Goal: Transaction & Acquisition: Purchase product/service

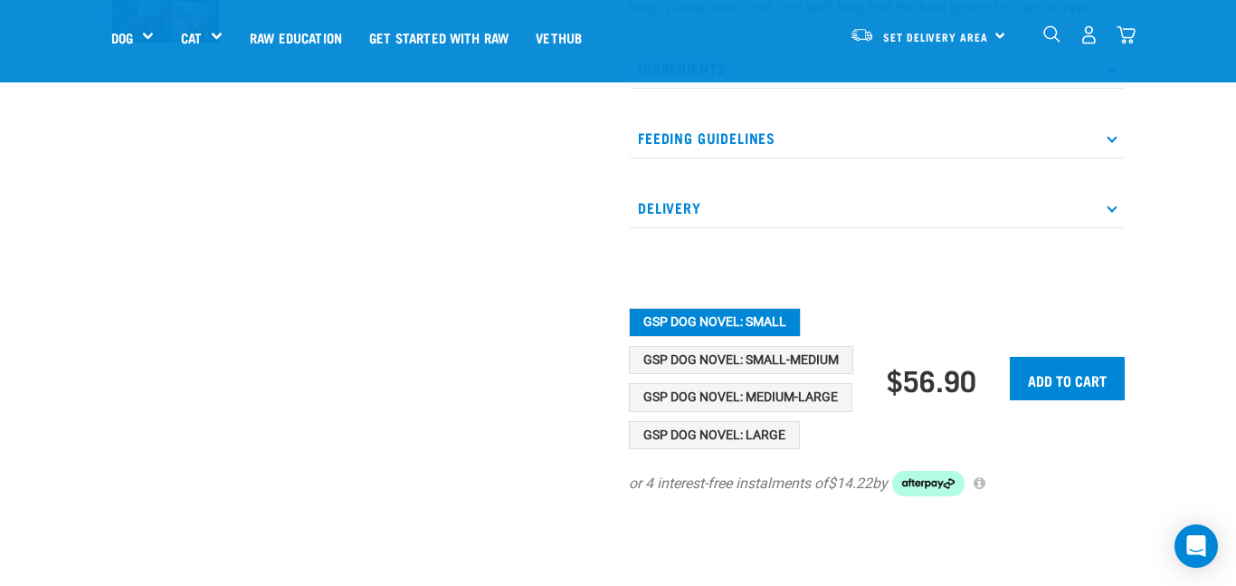
scroll to position [715, 0]
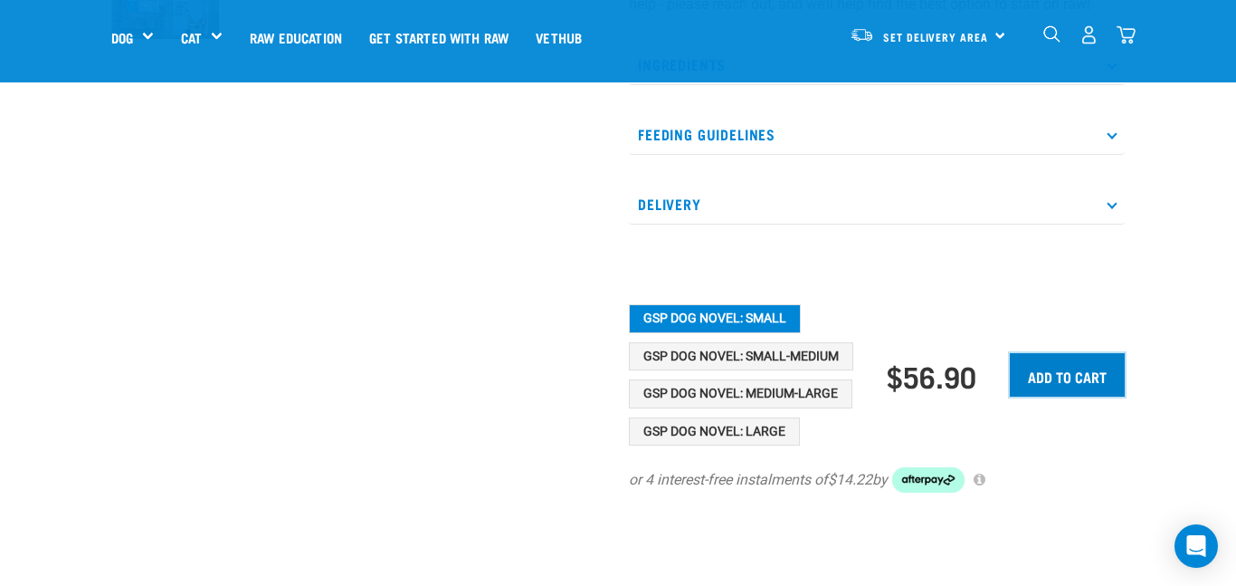
click at [1059, 396] on input "Add to cart" at bounding box center [1067, 374] width 115 height 43
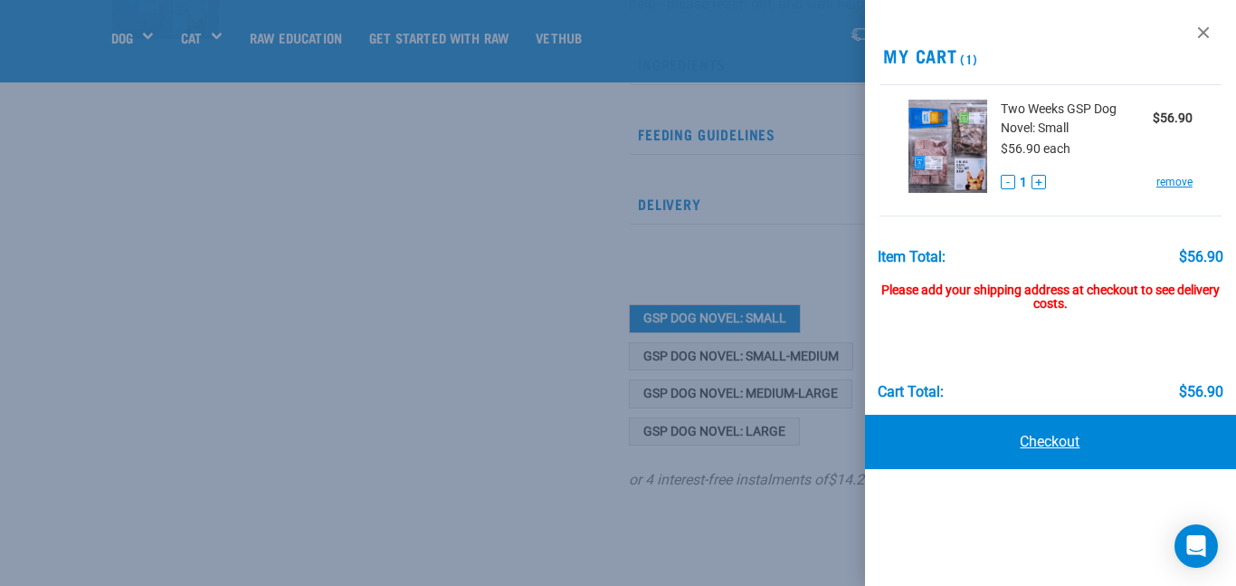
click at [1101, 444] on link "Checkout" at bounding box center [1050, 442] width 371 height 54
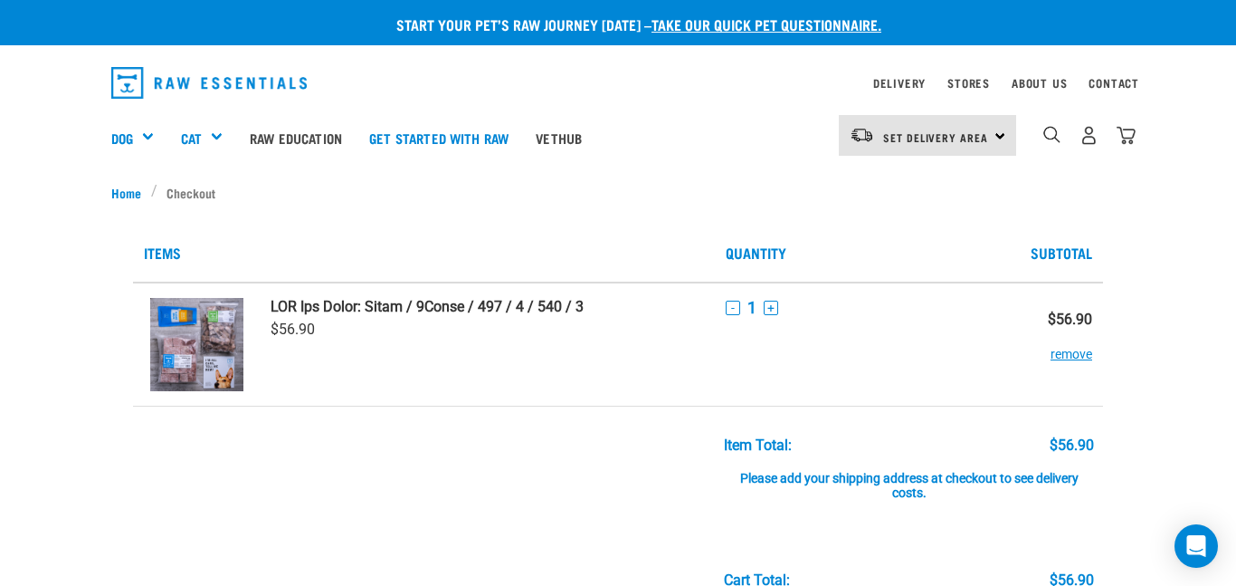
click at [167, 352] on img at bounding box center [196, 344] width 93 height 93
click at [1000, 139] on div "Set Delivery Area North Island South Island" at bounding box center [927, 135] width 177 height 41
click at [982, 186] on link "[GEOGRAPHIC_DATA]" at bounding box center [926, 187] width 174 height 40
click at [174, 338] on img at bounding box center [196, 344] width 93 height 93
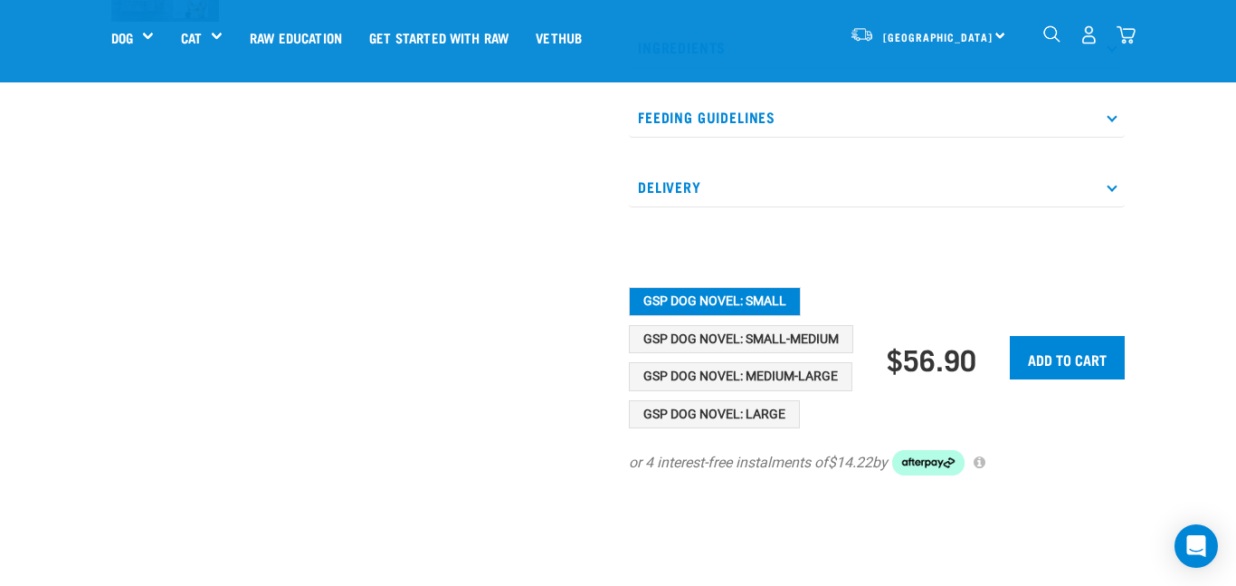
scroll to position [733, 0]
click at [1073, 378] on input "Add to cart" at bounding box center [1067, 356] width 115 height 43
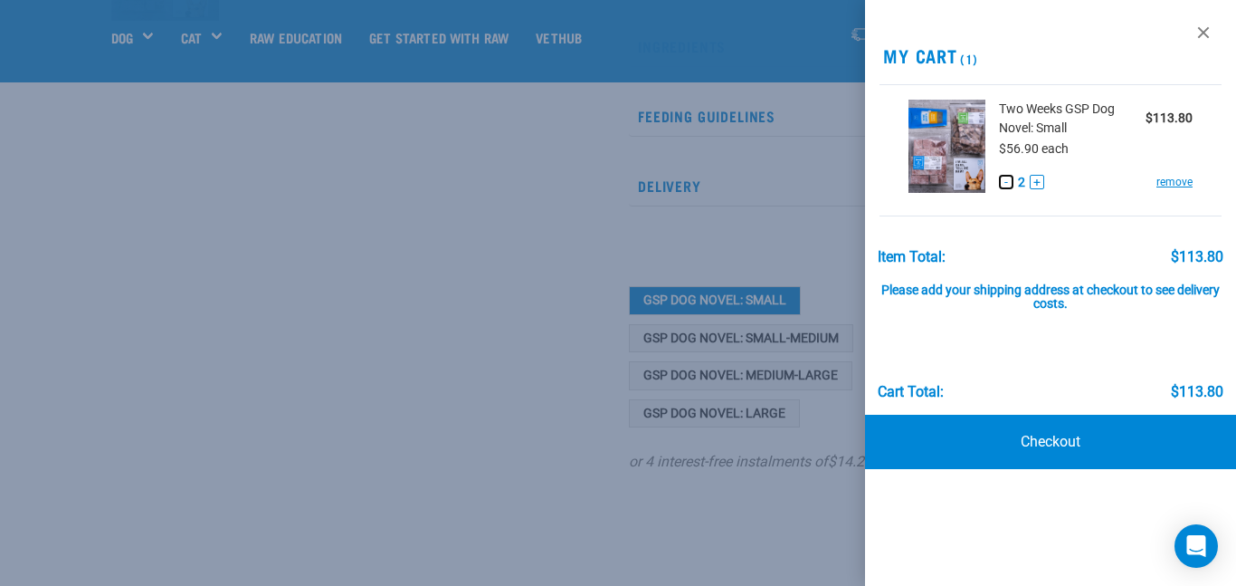
click at [1006, 182] on button "-" at bounding box center [1006, 182] width 14 height 14
click at [1053, 440] on link "Checkout" at bounding box center [1050, 442] width 371 height 54
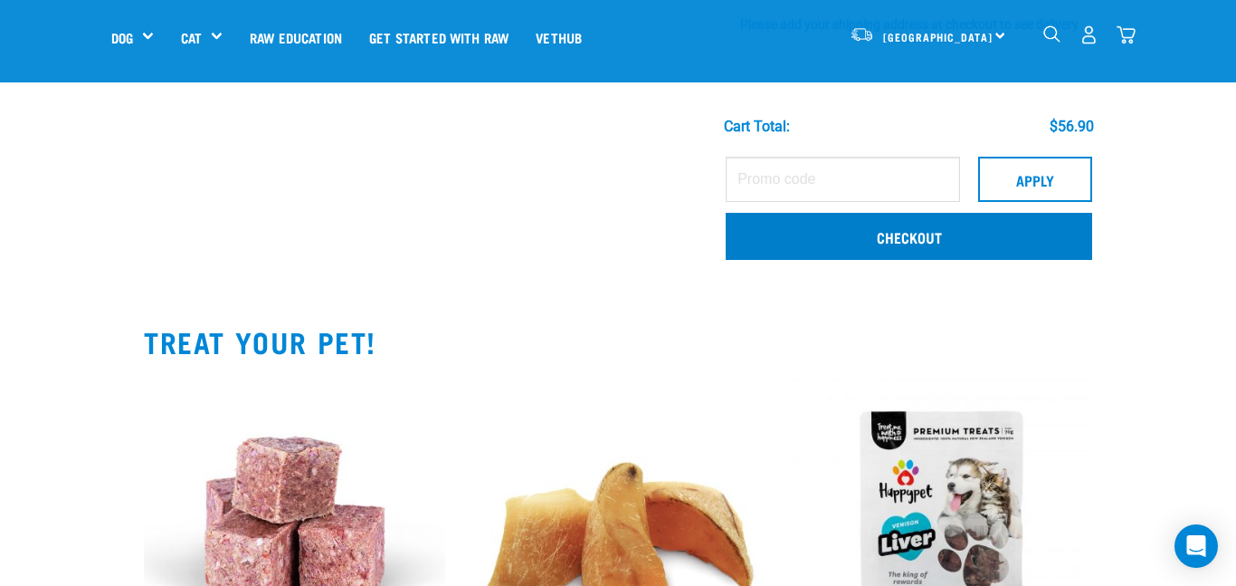
scroll to position [297, 0]
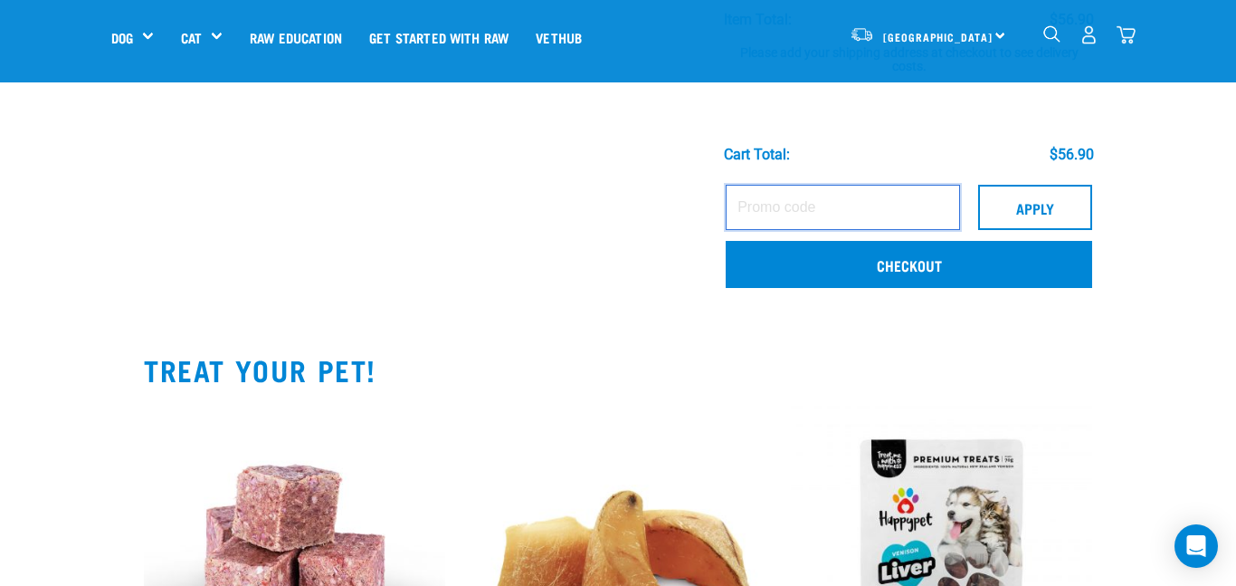
click at [894, 207] on input "text" at bounding box center [843, 207] width 234 height 45
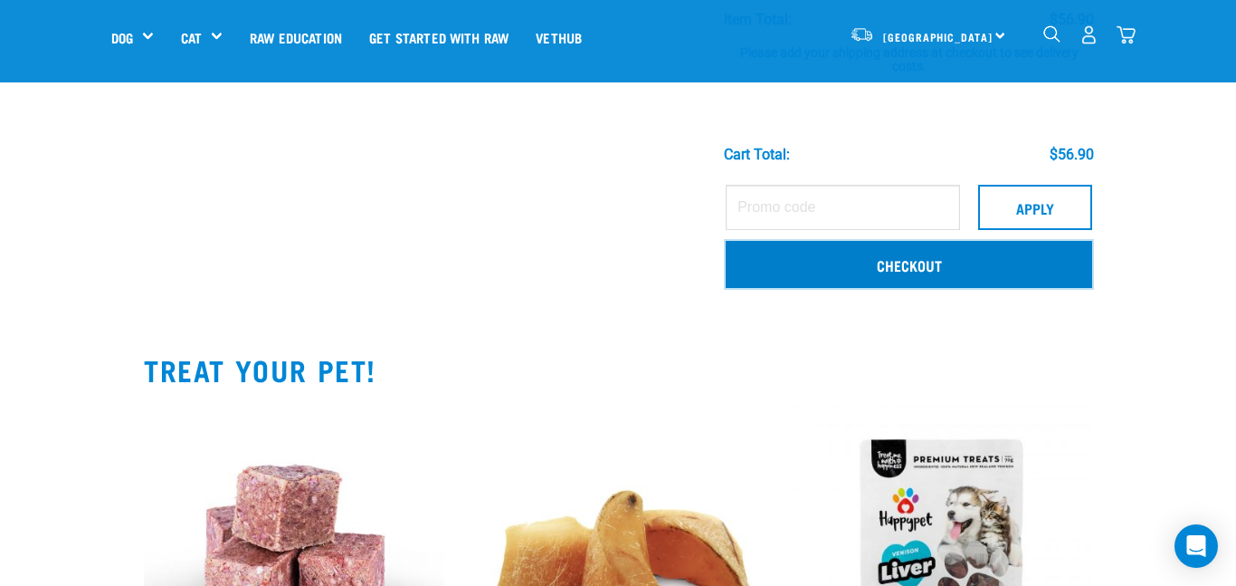
click at [881, 254] on link "Checkout" at bounding box center [909, 264] width 367 height 47
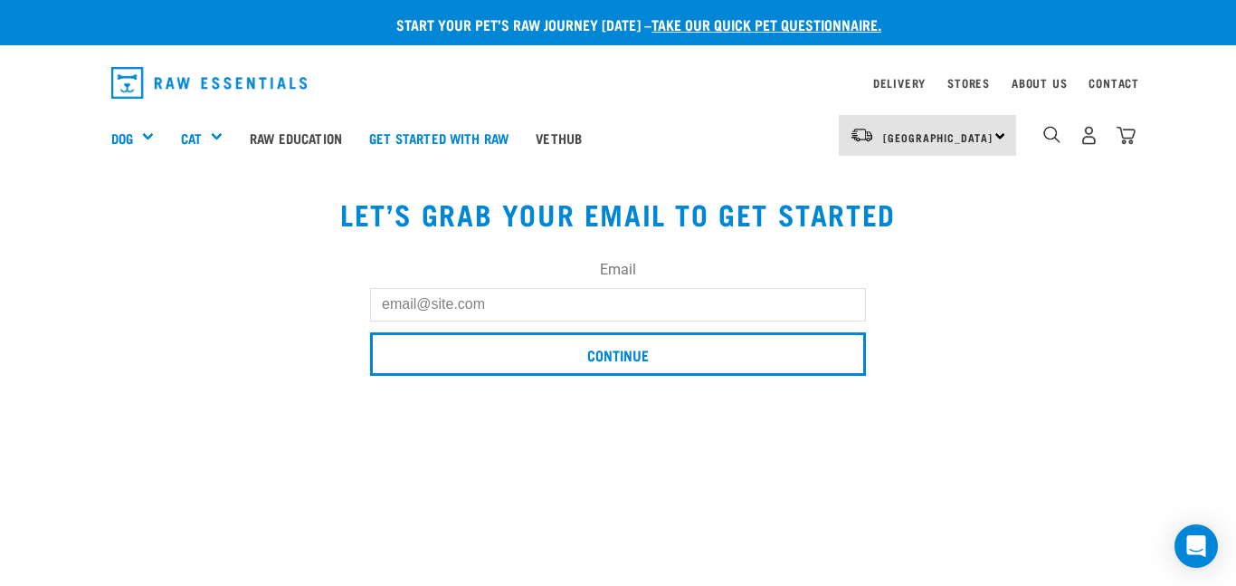
click at [662, 302] on input "Email" at bounding box center [618, 304] width 496 height 33
click at [575, 303] on input "Email" at bounding box center [618, 304] width 496 height 33
type input "[EMAIL_ADDRESS][DOMAIN_NAME]"
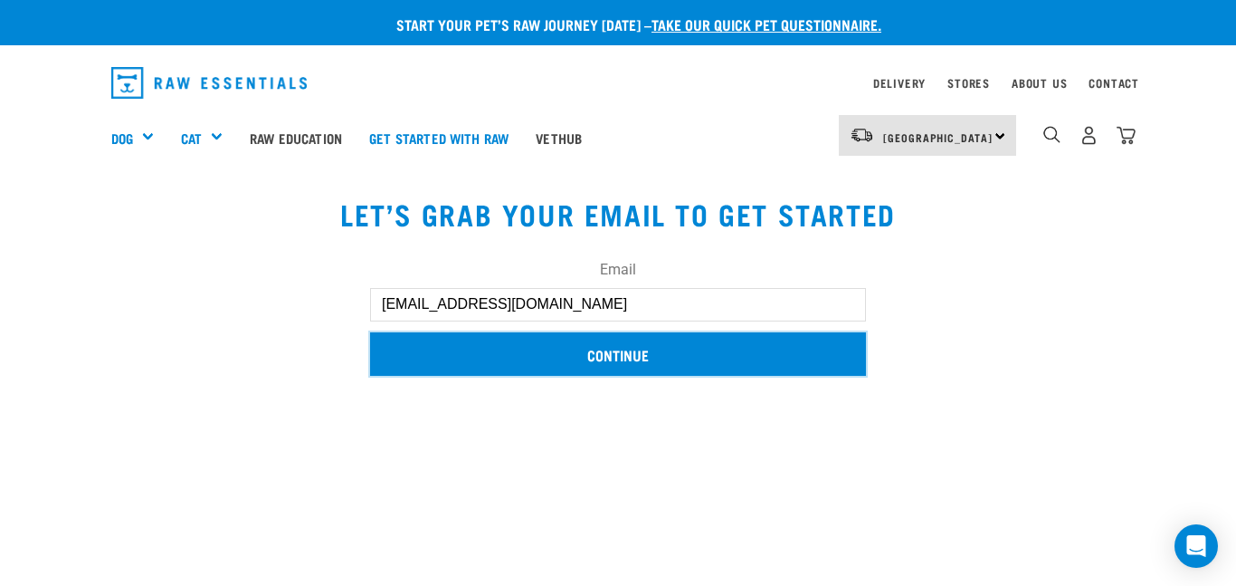
click at [656, 359] on input "Continue" at bounding box center [618, 353] width 496 height 43
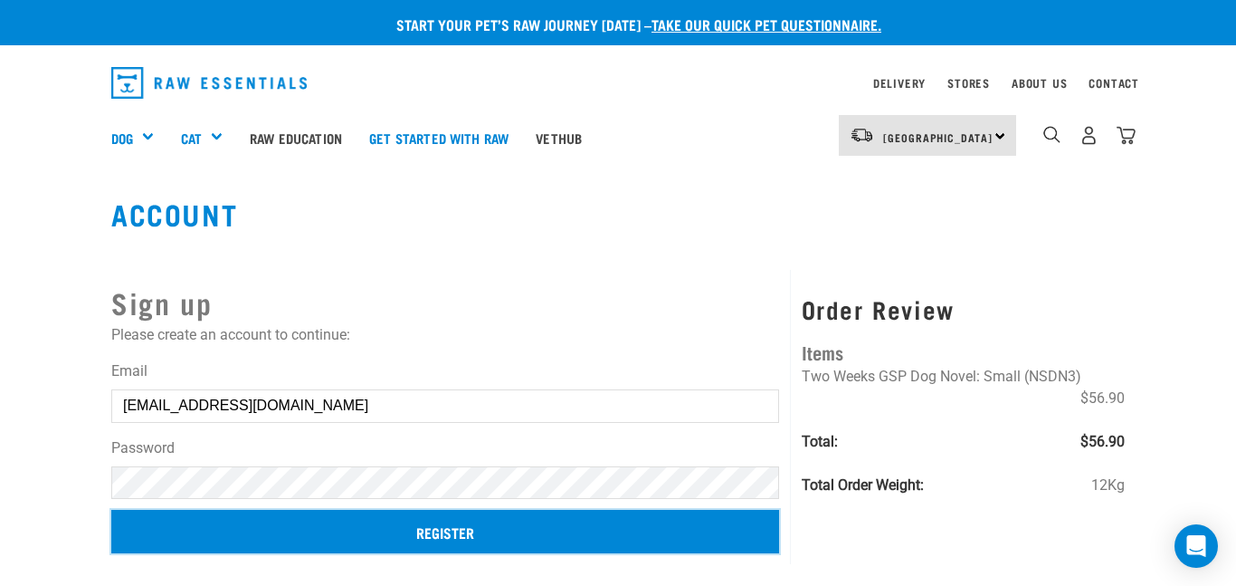
click at [489, 520] on input "Register" at bounding box center [445, 531] width 668 height 43
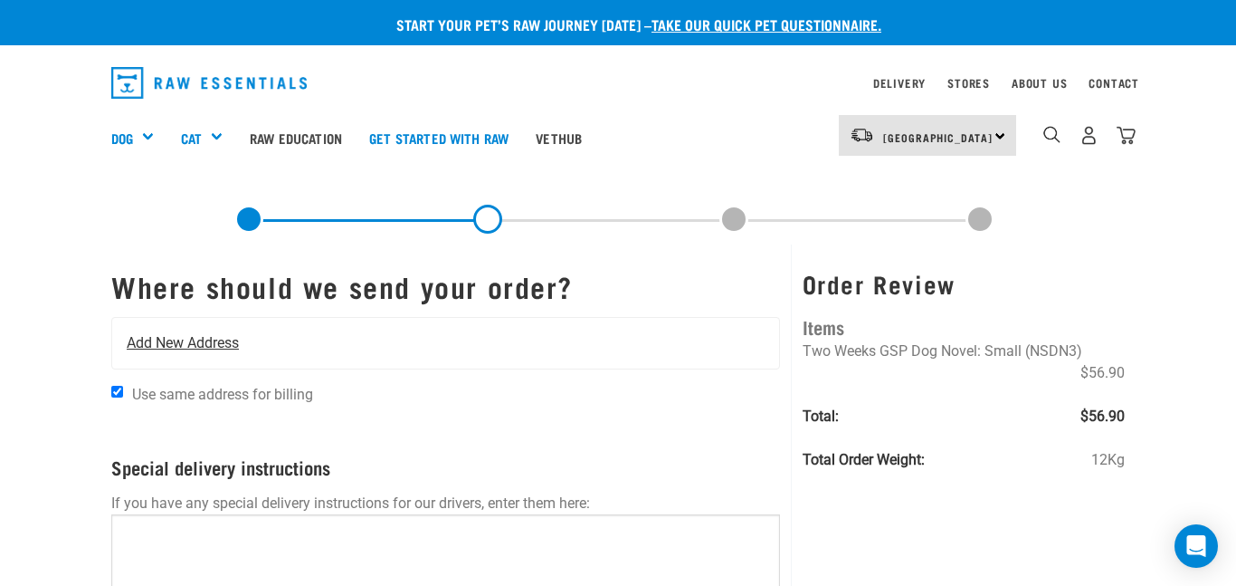
click at [175, 338] on span "Add New Address" at bounding box center [183, 343] width 112 height 22
click at [195, 341] on span "Add New Address" at bounding box center [183, 343] width 112 height 22
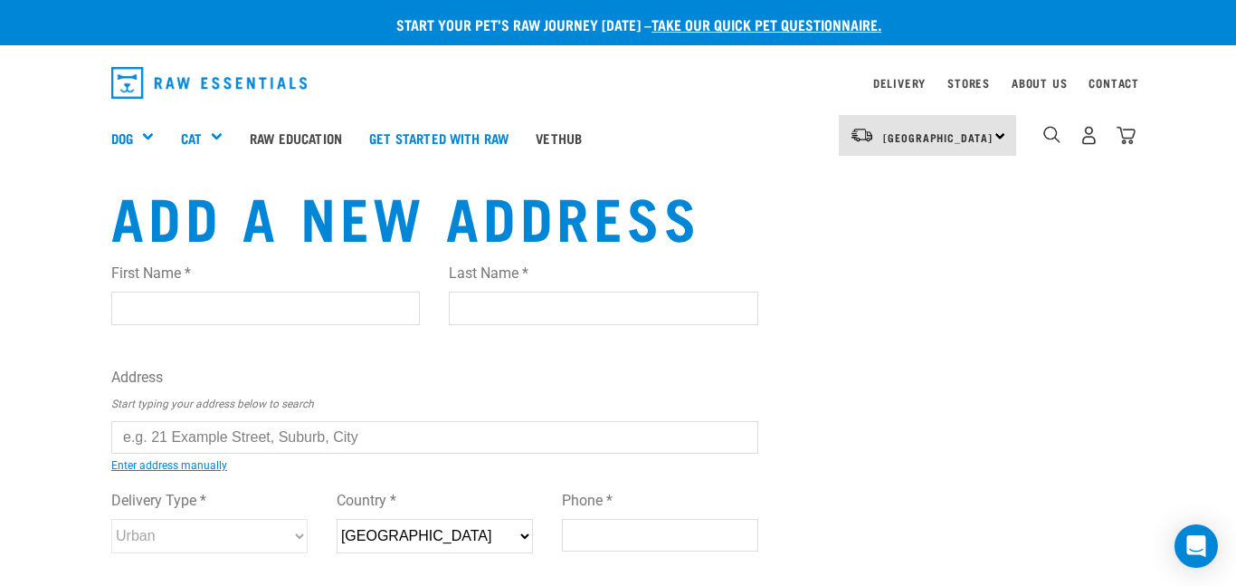
click at [218, 311] on input "First Name *" at bounding box center [265, 307] width 309 height 33
type input "Stacey"
type input "Ripia"
type input "31 Lawrence Street Gisborne"
type input "Gisborne"
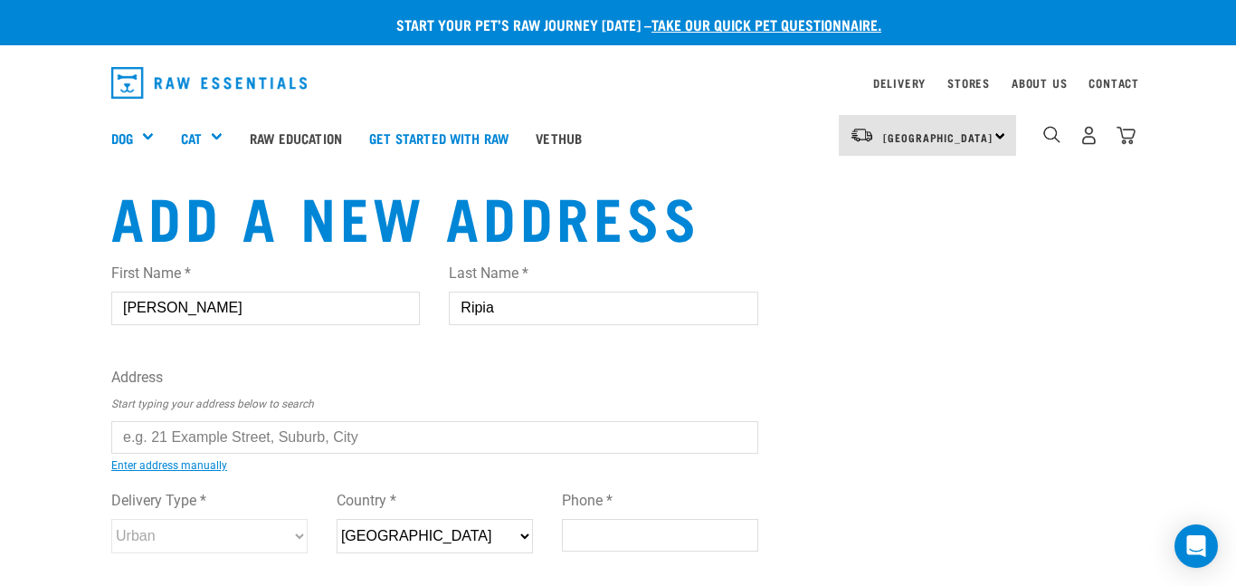
select select "GIS"
type input "4010"
type input "02109197592"
click at [534, 304] on input "Ripia" at bounding box center [603, 307] width 309 height 33
type input "Rogers"
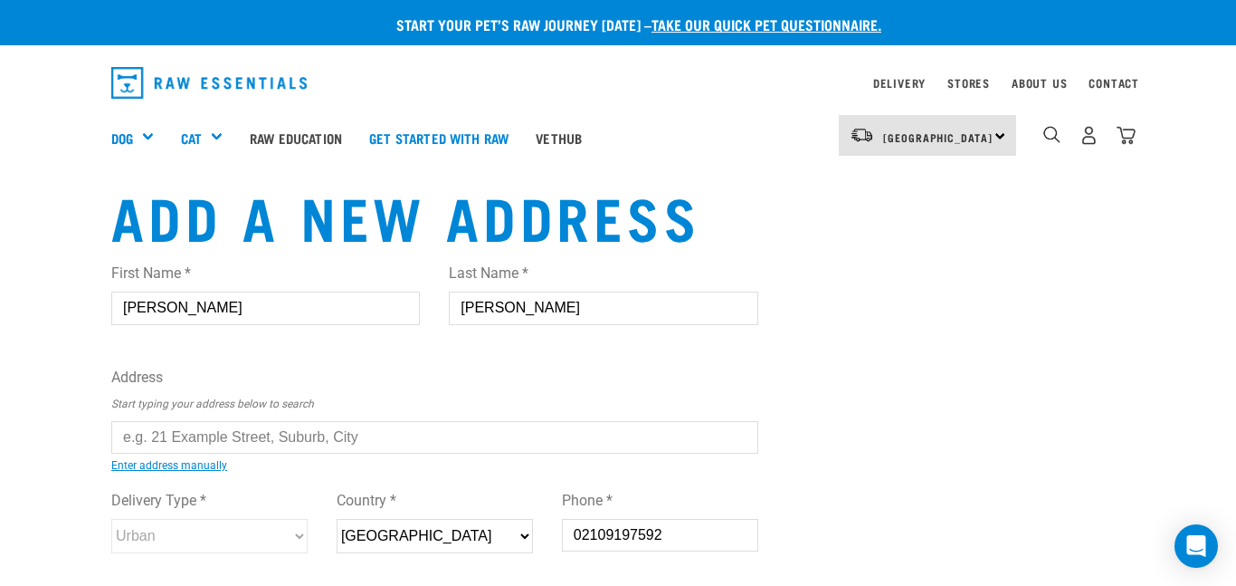
click at [377, 434] on input "text" at bounding box center [434, 437] width 647 height 33
click at [395, 438] on input "text" at bounding box center [434, 437] width 647 height 33
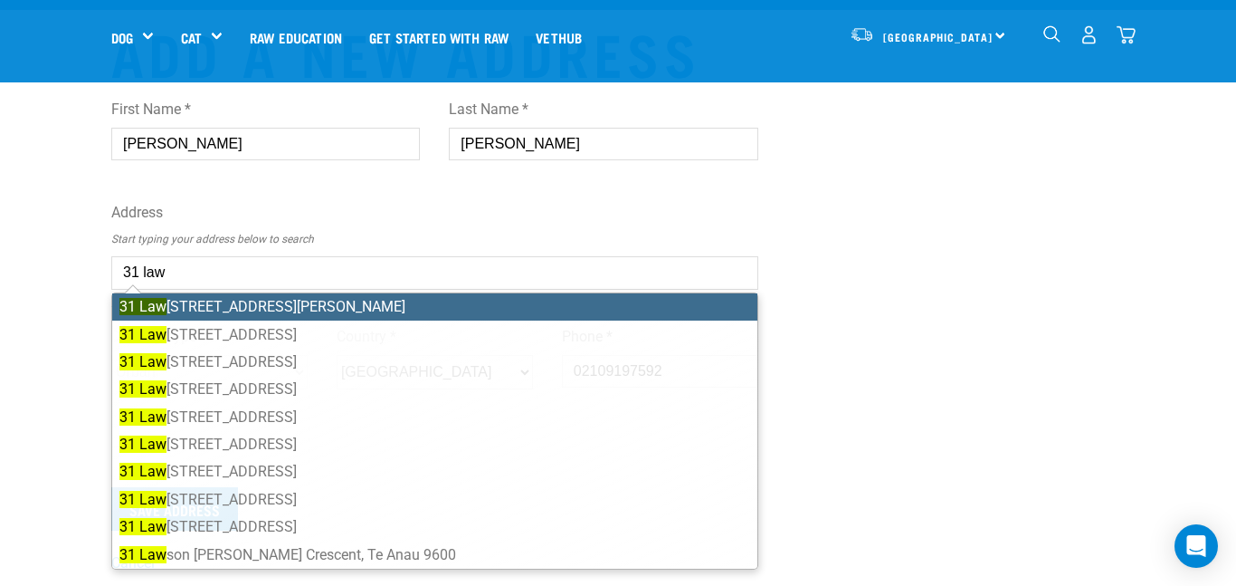
scroll to position [230, 0]
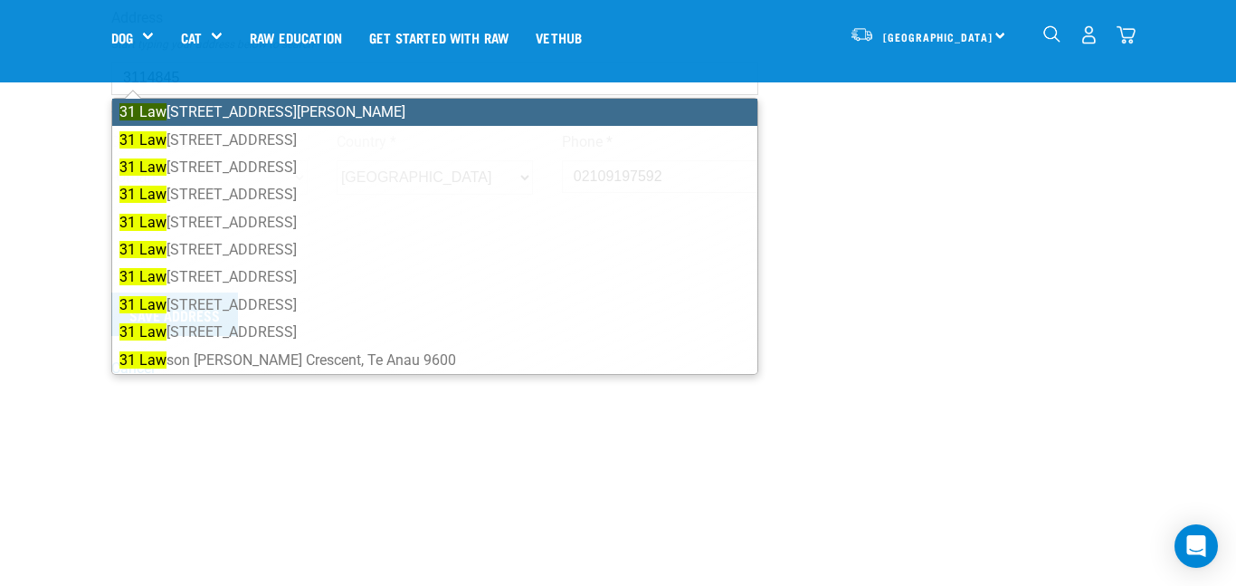
click at [254, 283] on form "First Name * Stacey Last Name * Rogers Address Start typing your address below …" at bounding box center [434, 113] width 647 height 446
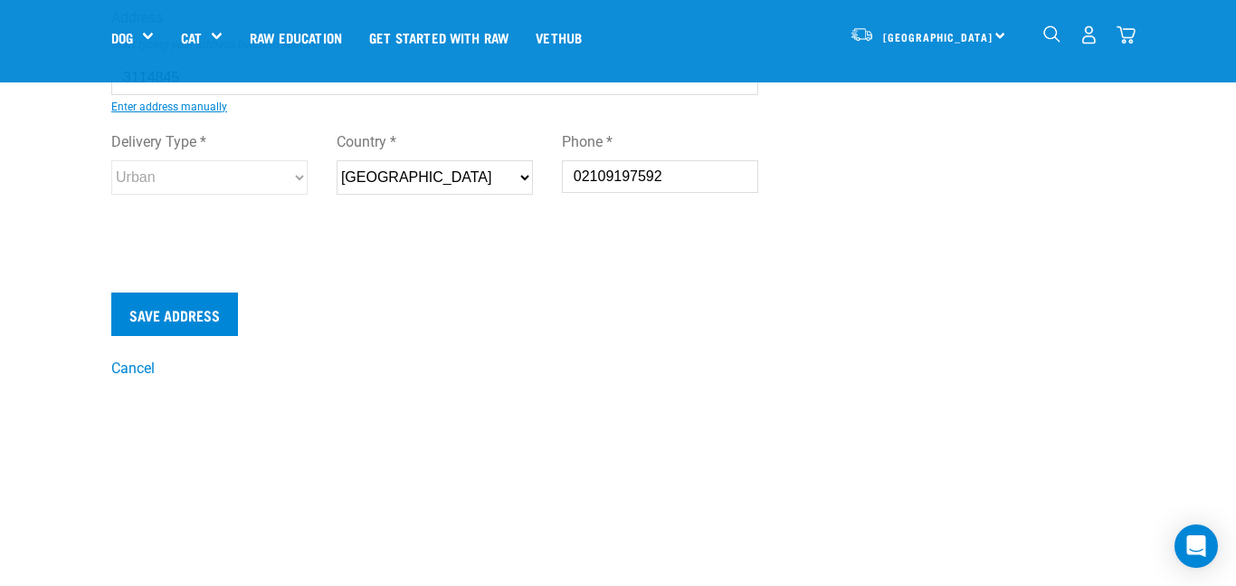
type input "31 Lawrence Street, Outer Kaiti, Gisborne 4010"
type input "31 Lawrence Street"
type input "Outer Kaiti"
select select "GIS"
select select "Urban"
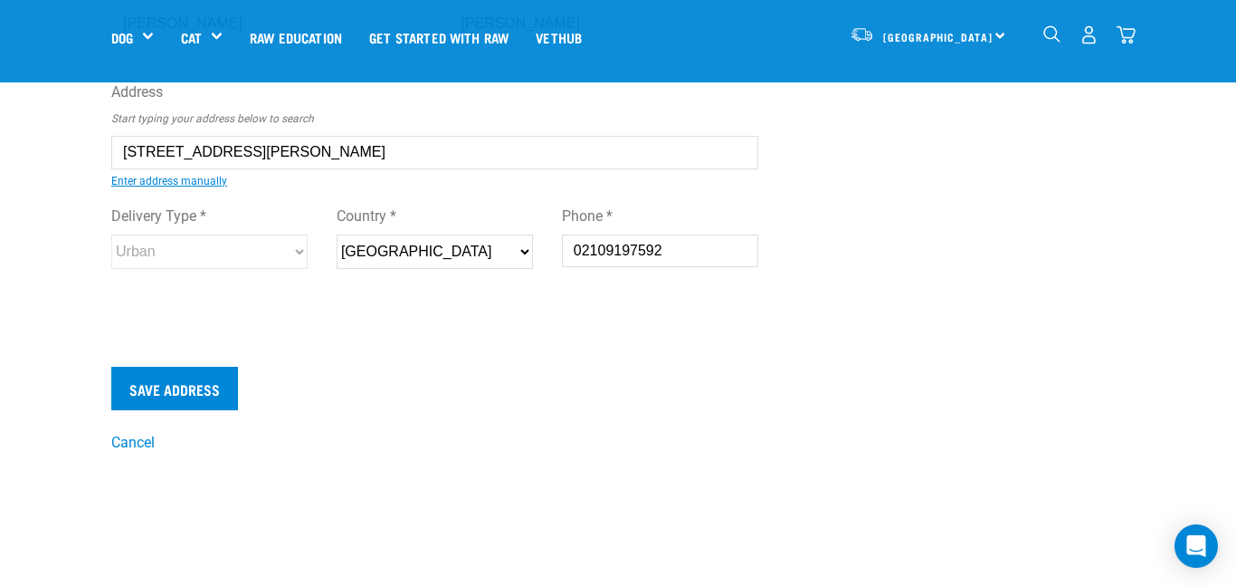
scroll to position [96, 0]
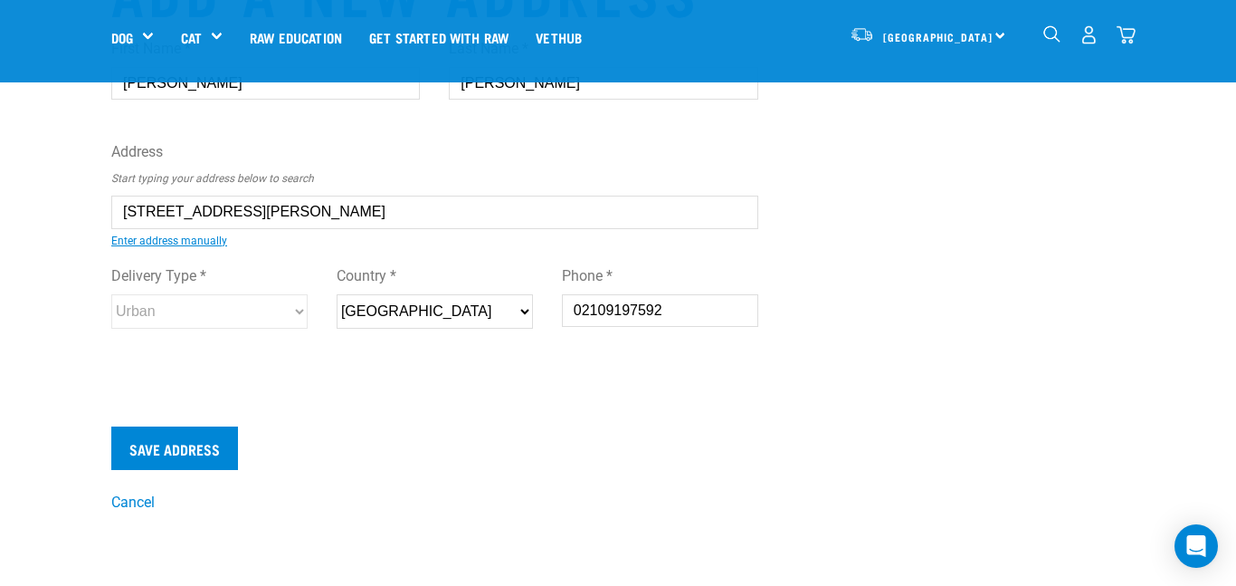
type input "31 Lawrence Street, Outer Kaiti, Gisborne 4010"
click at [186, 439] on input "Save Address" at bounding box center [174, 447] width 127 height 43
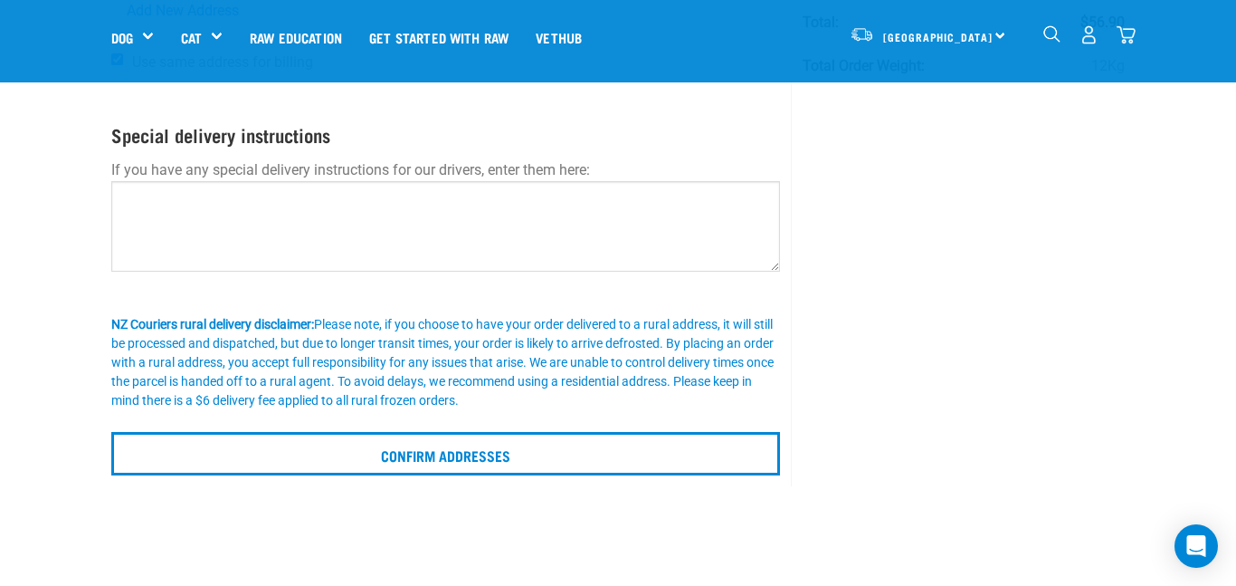
scroll to position [255, 0]
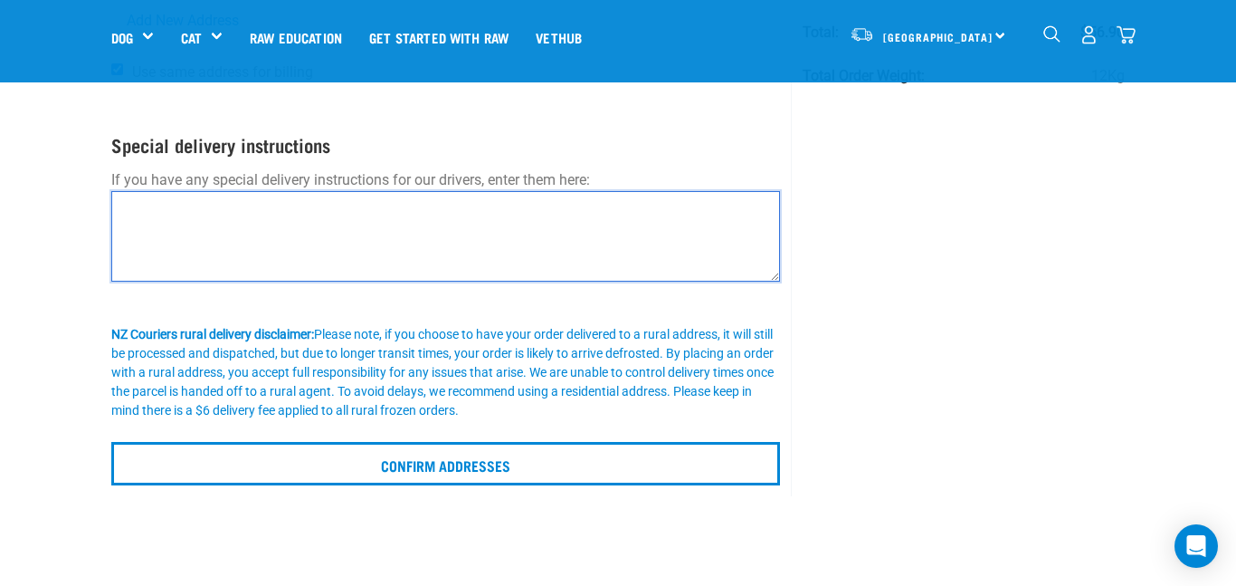
click at [455, 206] on textarea at bounding box center [445, 236] width 669 height 91
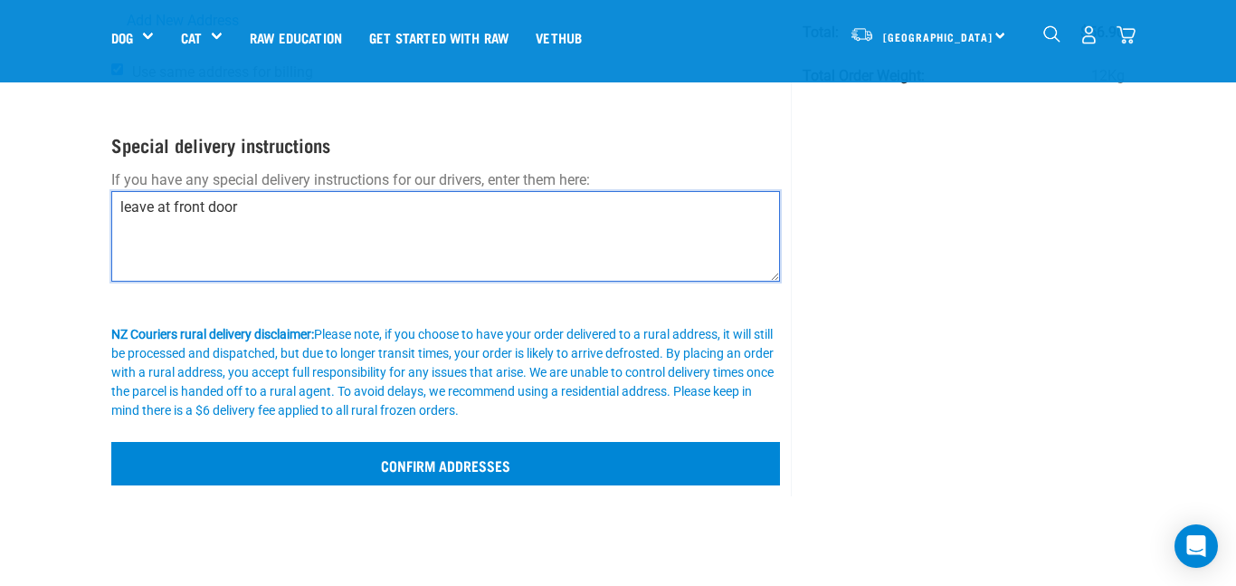
type textarea "leave at front door"
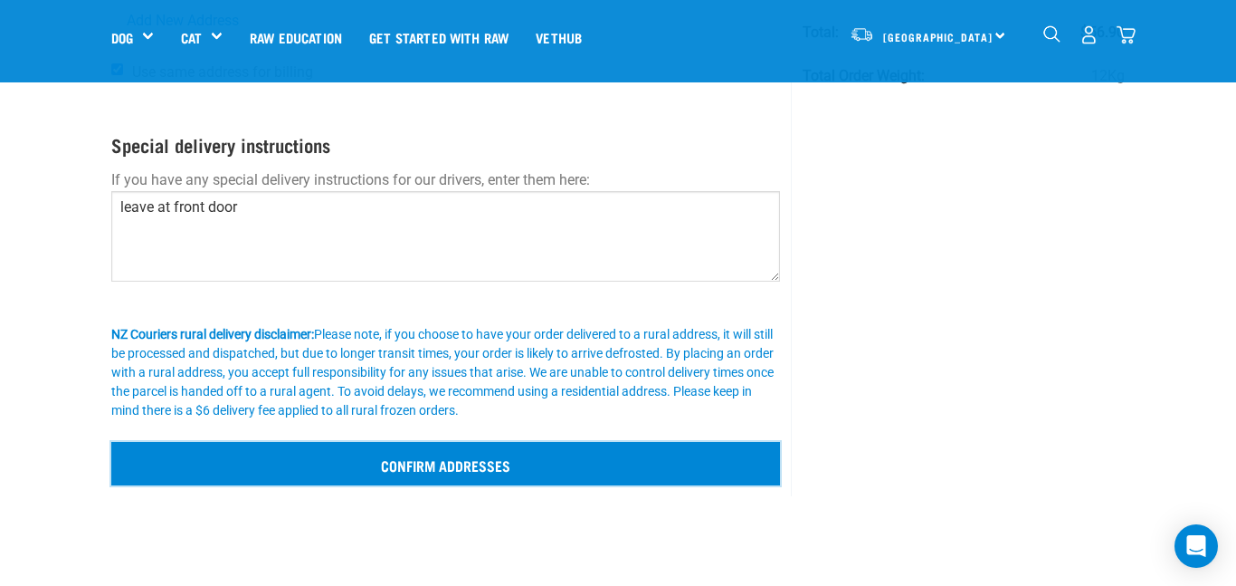
click at [628, 480] on input "Confirm addresses" at bounding box center [445, 463] width 669 height 43
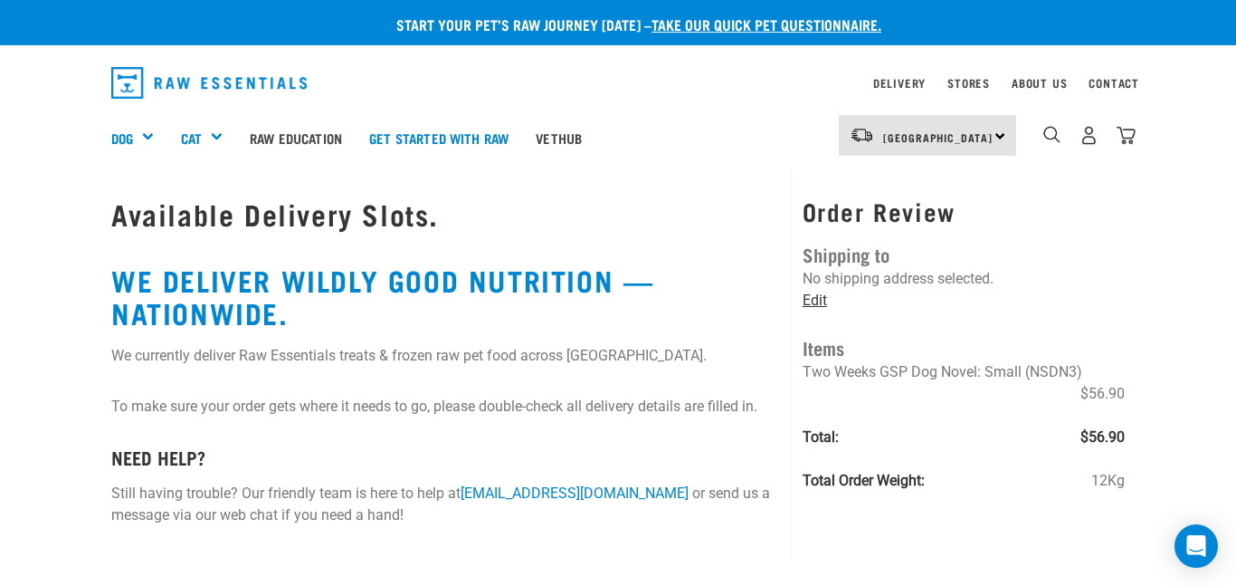
click at [811, 300] on link "Edit" at bounding box center [815, 299] width 24 height 17
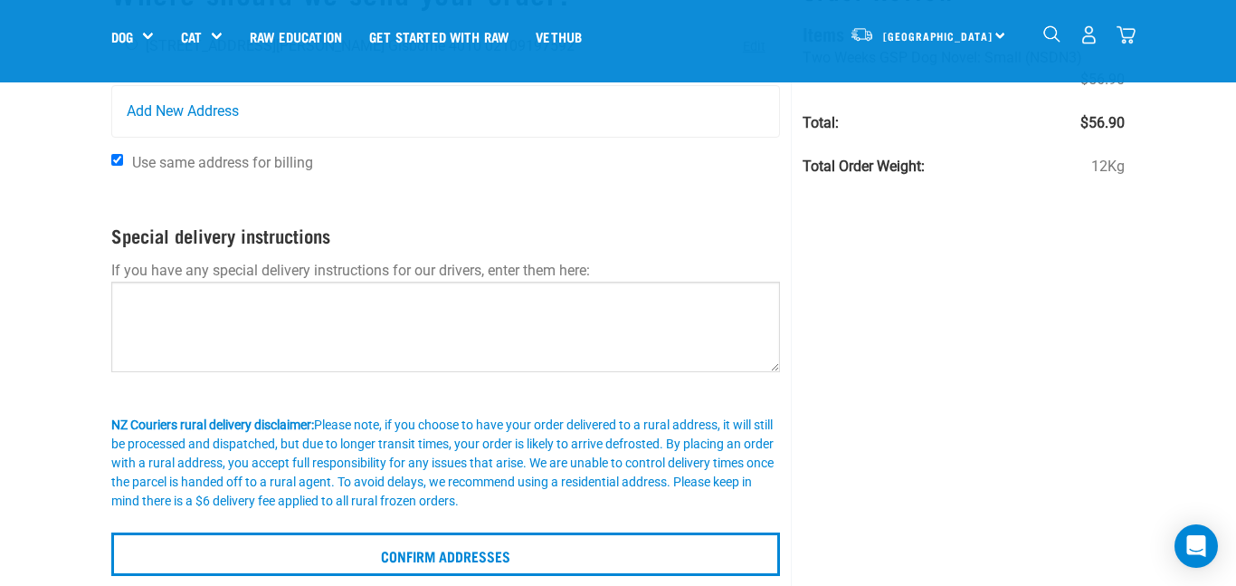
scroll to position [331, 0]
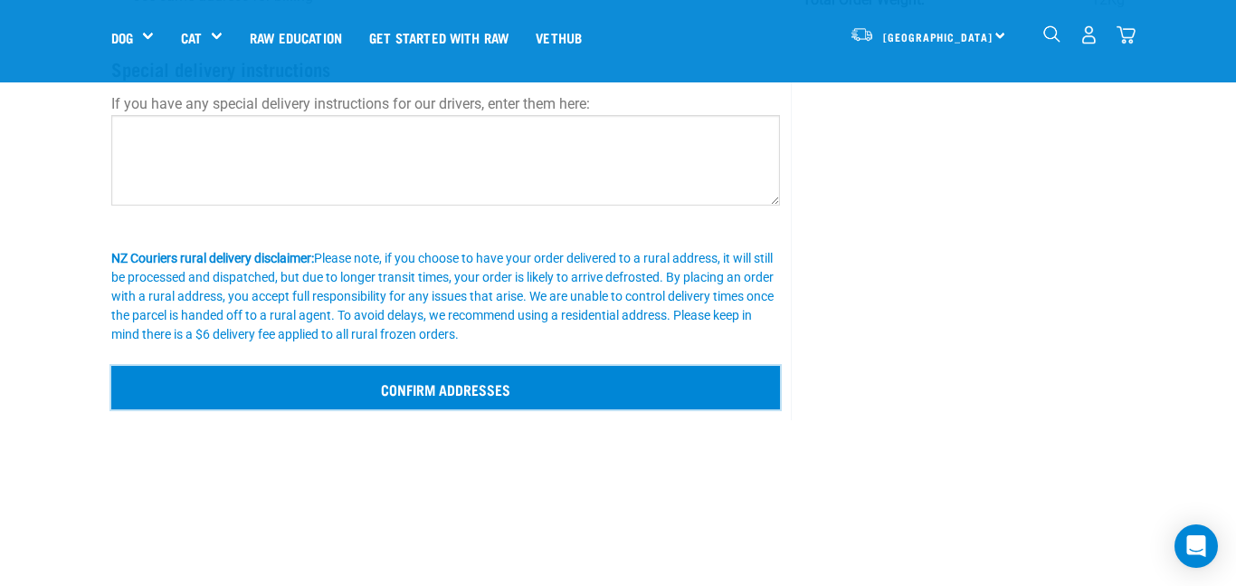
click at [758, 396] on input "Confirm addresses" at bounding box center [445, 387] width 669 height 43
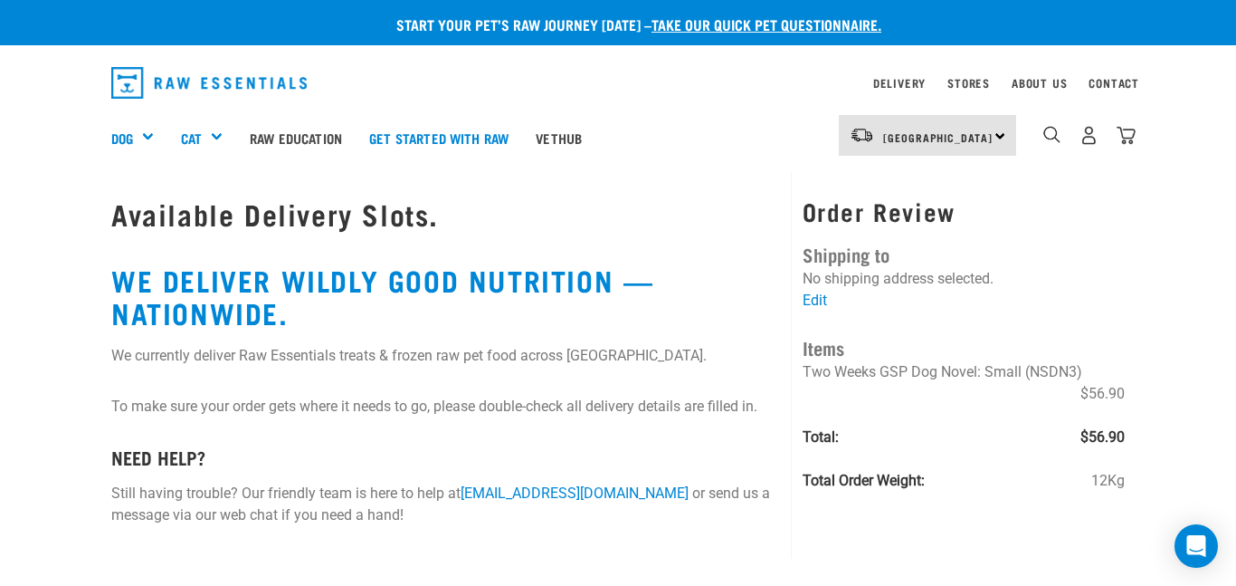
click at [921, 87] on div "Delivery" at bounding box center [899, 83] width 52 height 22
click at [997, 135] on div "North Island North Island South Island" at bounding box center [927, 135] width 177 height 41
click at [892, 201] on link "[GEOGRAPHIC_DATA]" at bounding box center [926, 187] width 174 height 40
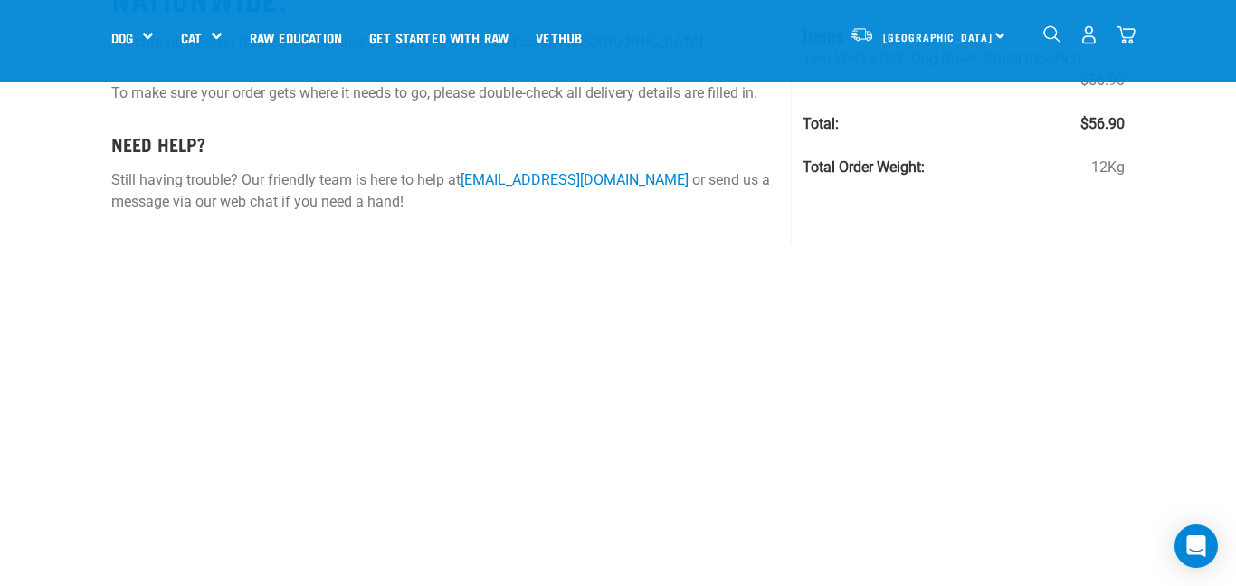
scroll to position [196, 0]
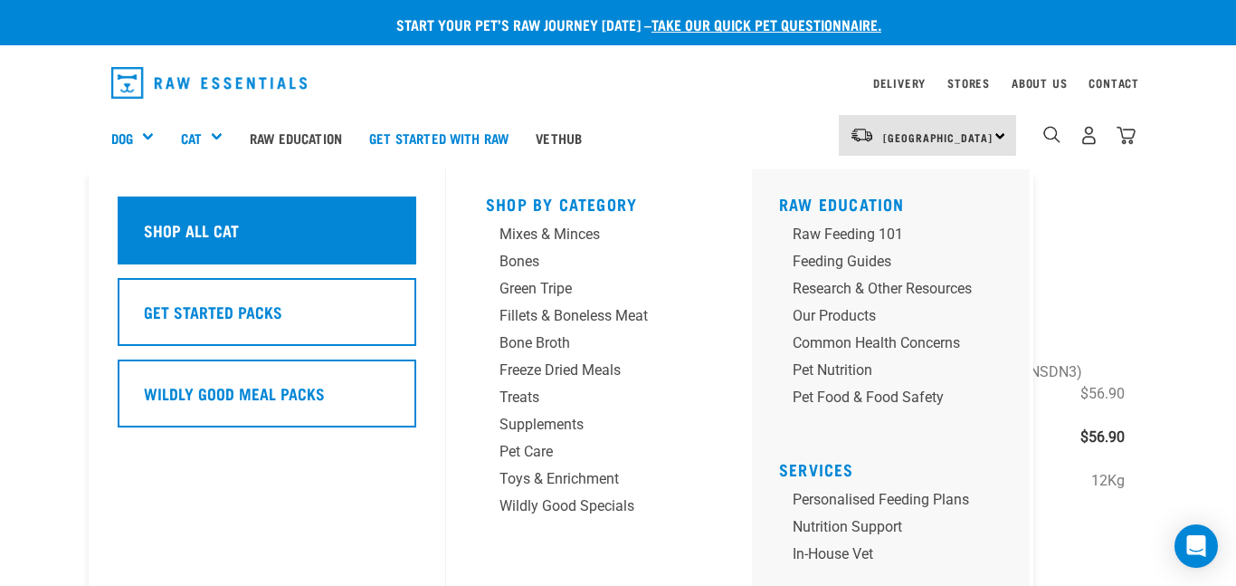
click at [215, 215] on div "Shop All Cat" at bounding box center [267, 230] width 299 height 68
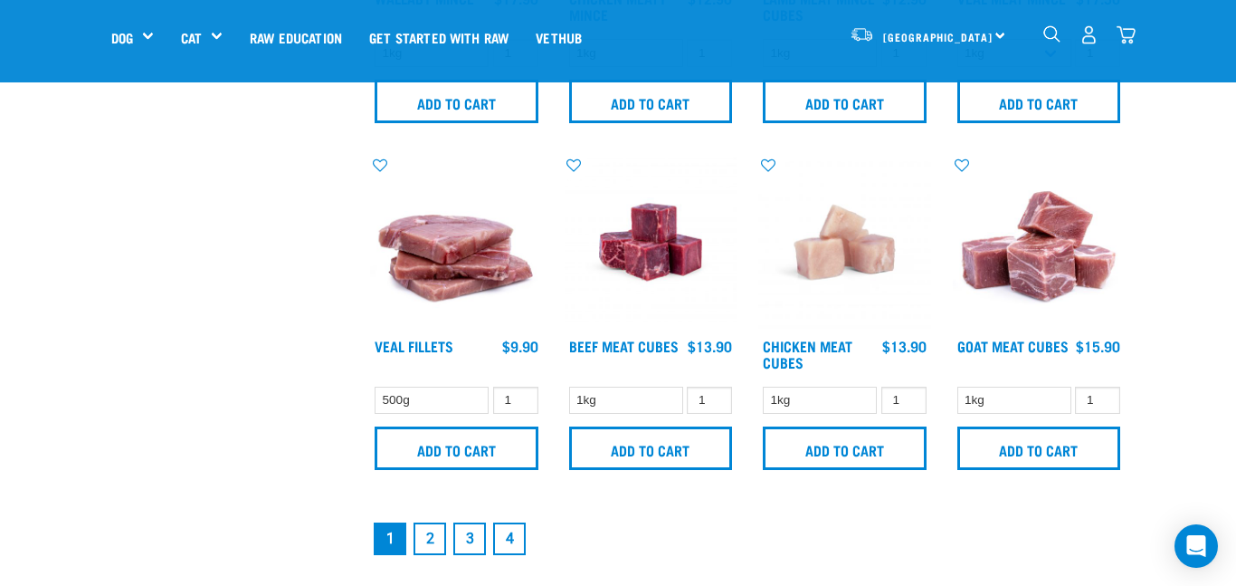
scroll to position [2429, 0]
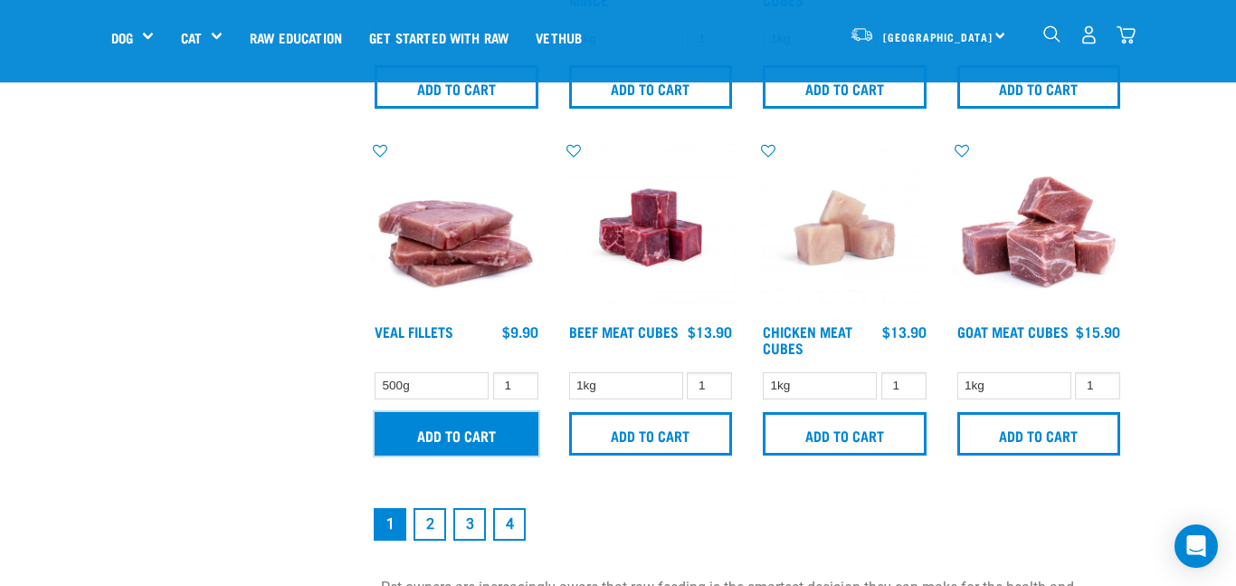
click at [500, 434] on input "Add to cart" at bounding box center [457, 433] width 164 height 43
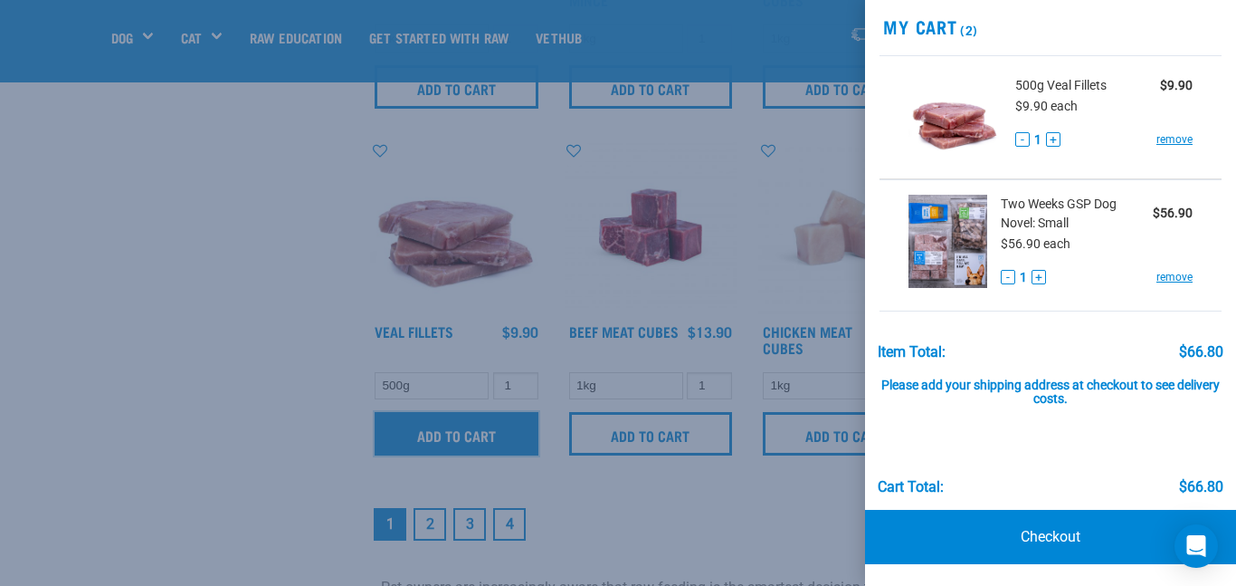
scroll to position [52, 0]
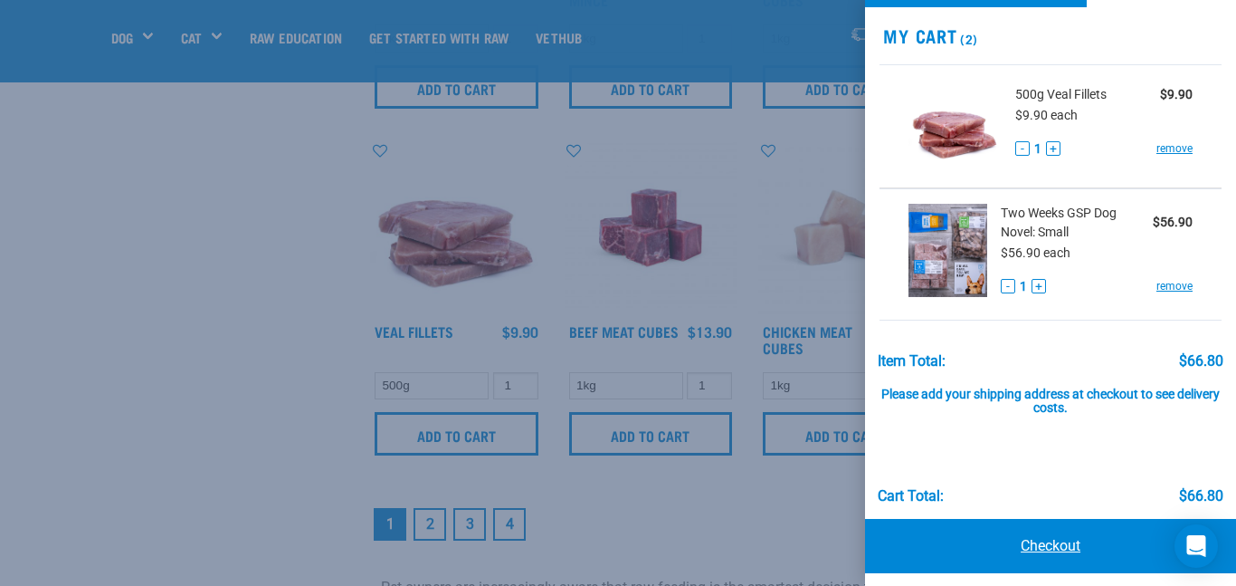
click at [1071, 548] on link "Checkout" at bounding box center [1050, 546] width 371 height 54
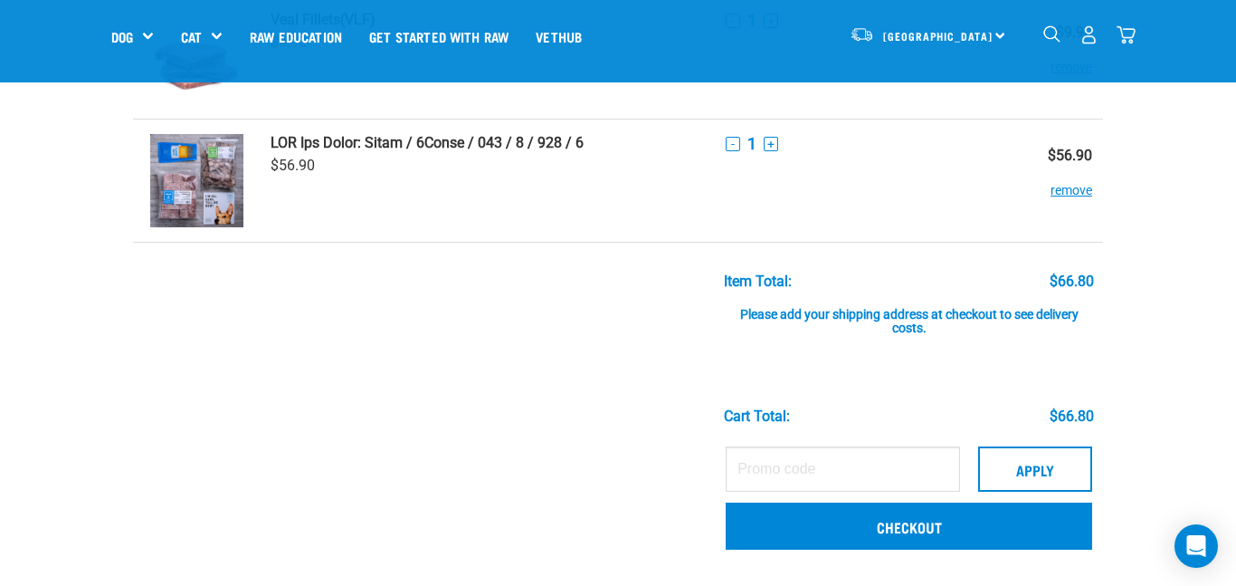
scroll to position [166, 0]
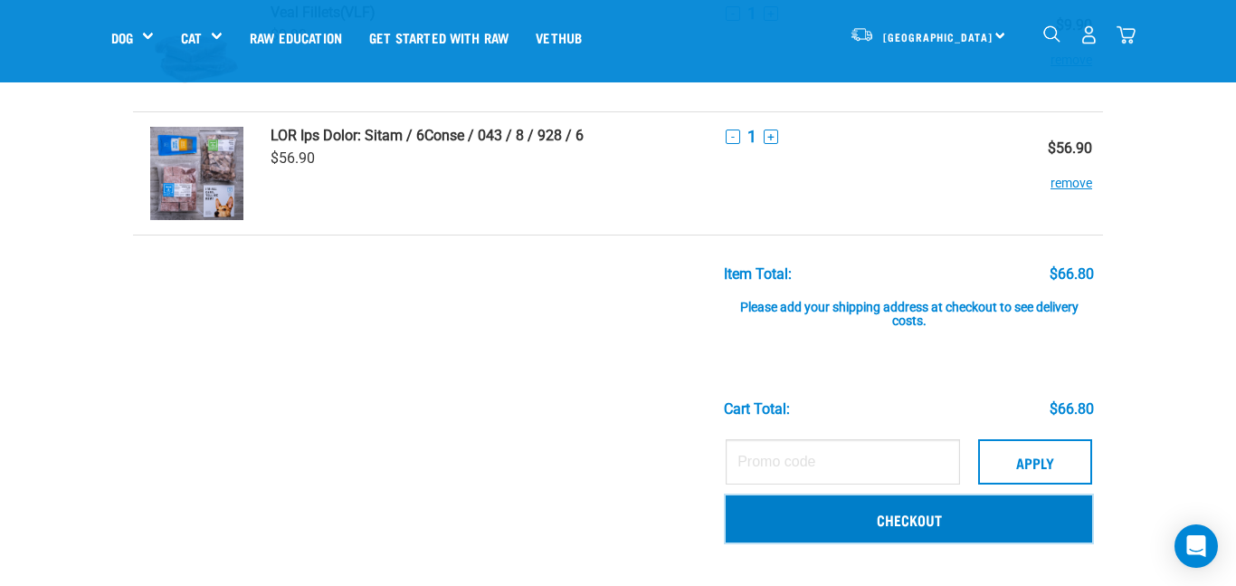
click at [958, 503] on link "Checkout" at bounding box center [909, 518] width 367 height 47
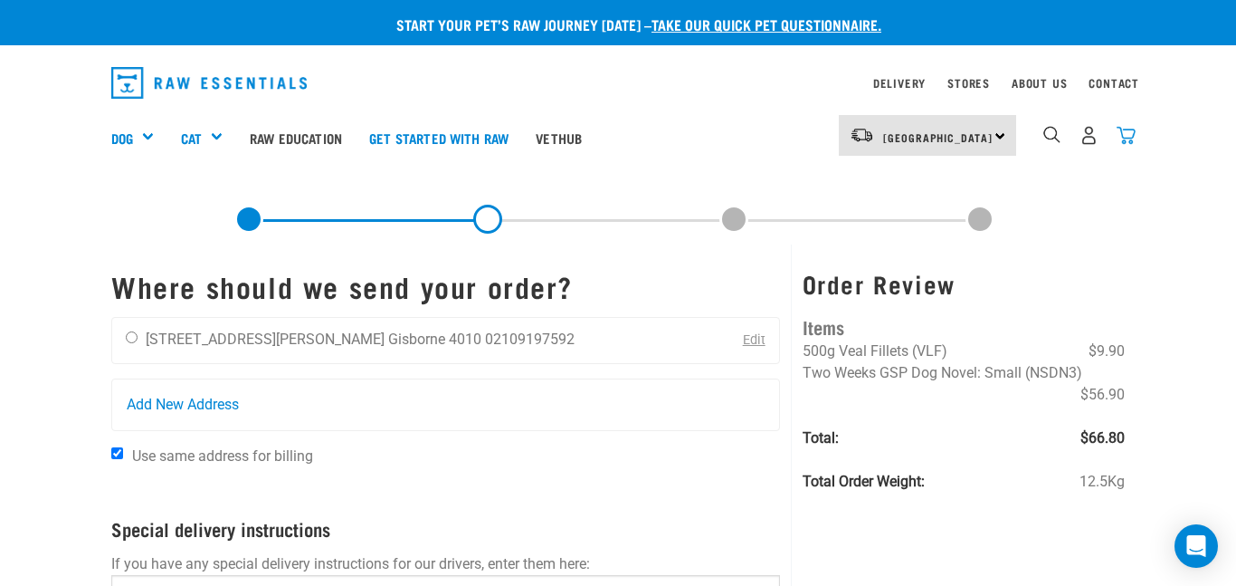
click at [1135, 129] on img "dropdown navigation" at bounding box center [1126, 135] width 19 height 19
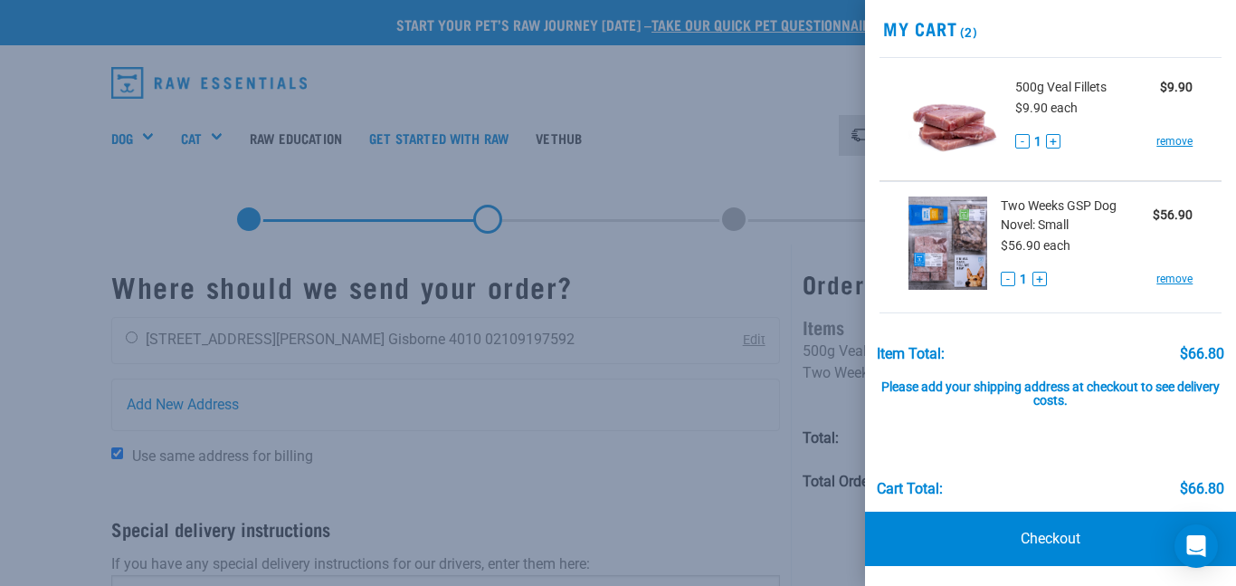
scroll to position [62, 0]
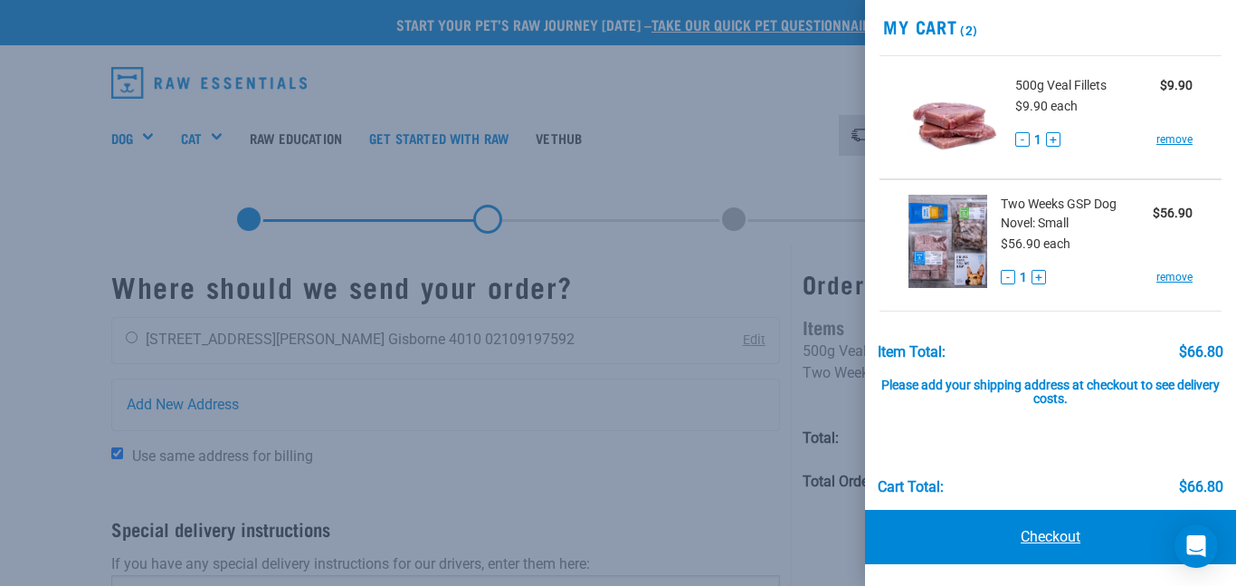
click at [1110, 551] on link "Checkout" at bounding box center [1050, 537] width 371 height 54
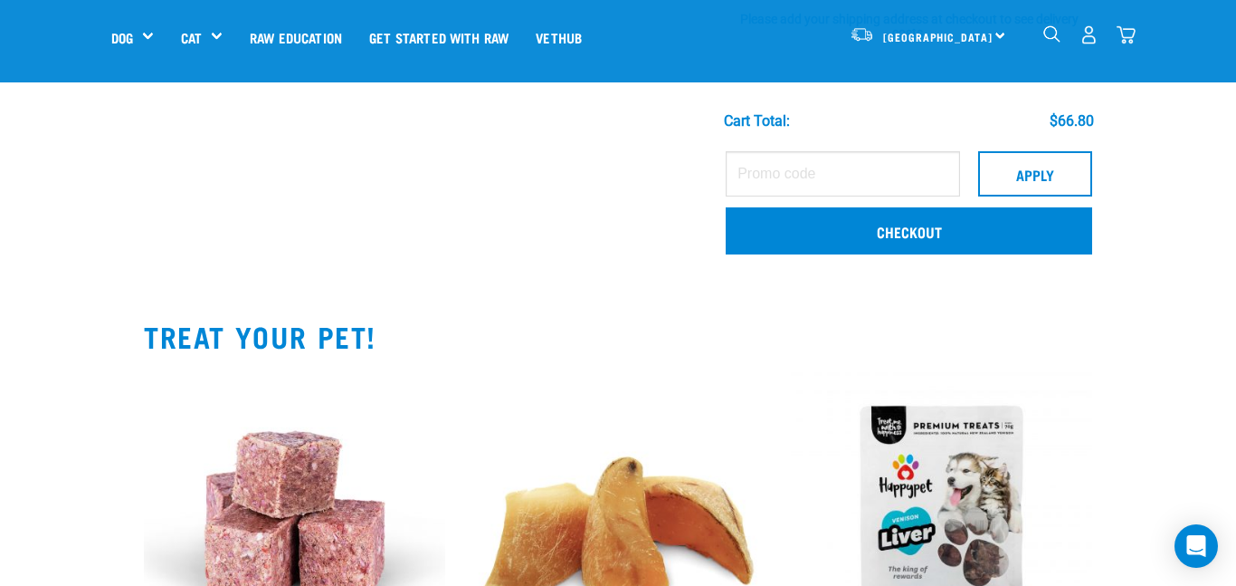
scroll to position [430, 0]
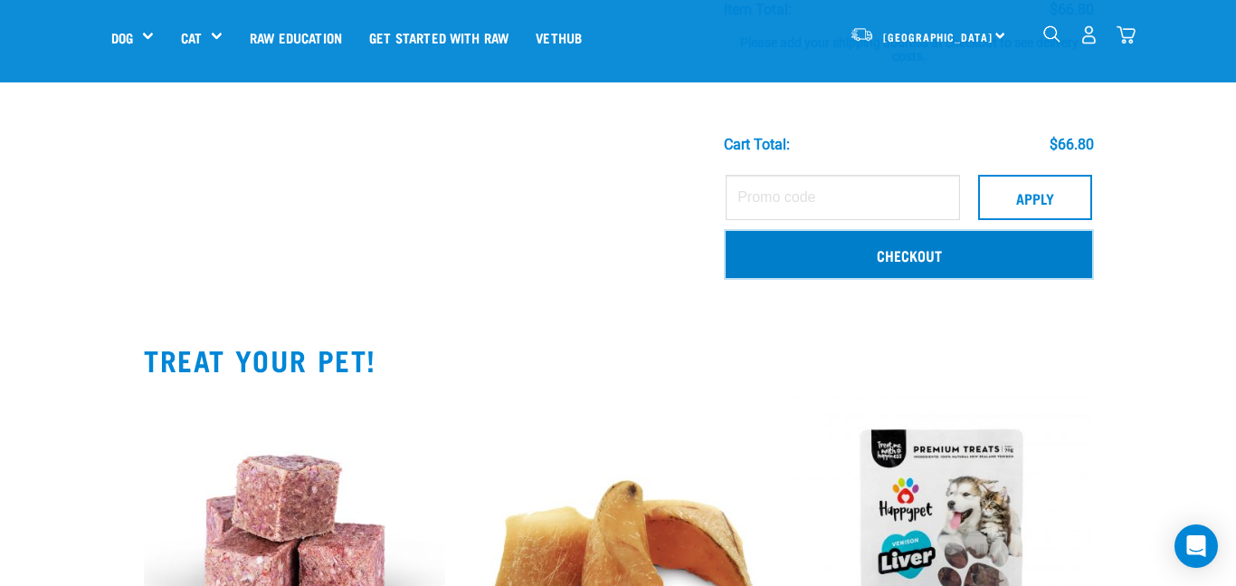
click at [941, 265] on link "Checkout" at bounding box center [909, 254] width 367 height 47
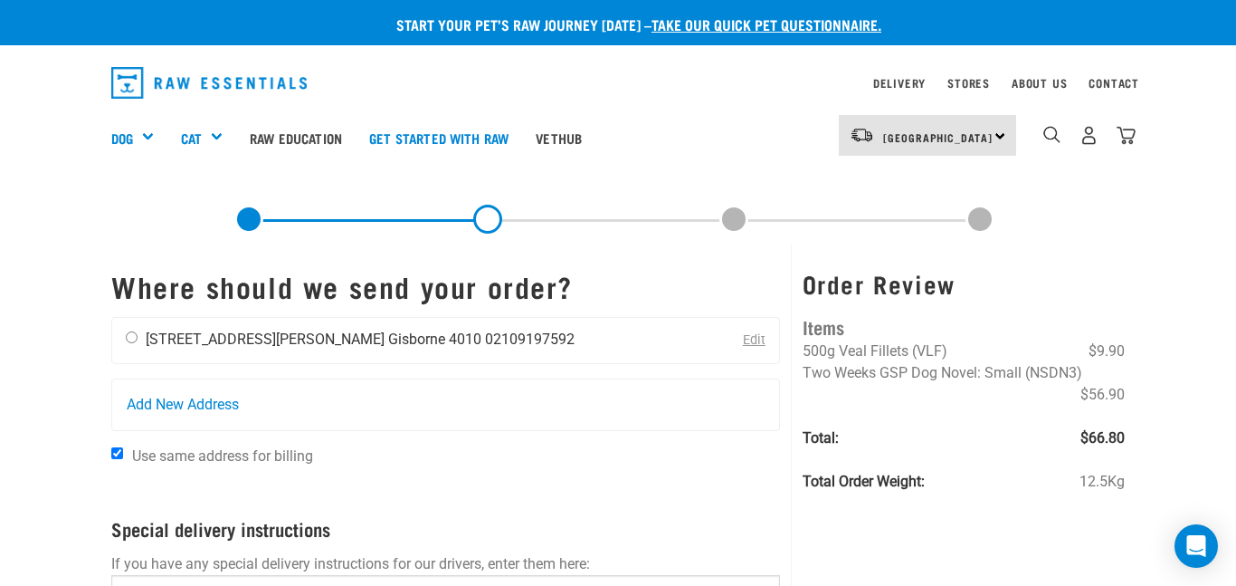
click at [133, 340] on input "radio" at bounding box center [132, 337] width 12 height 12
radio input "true"
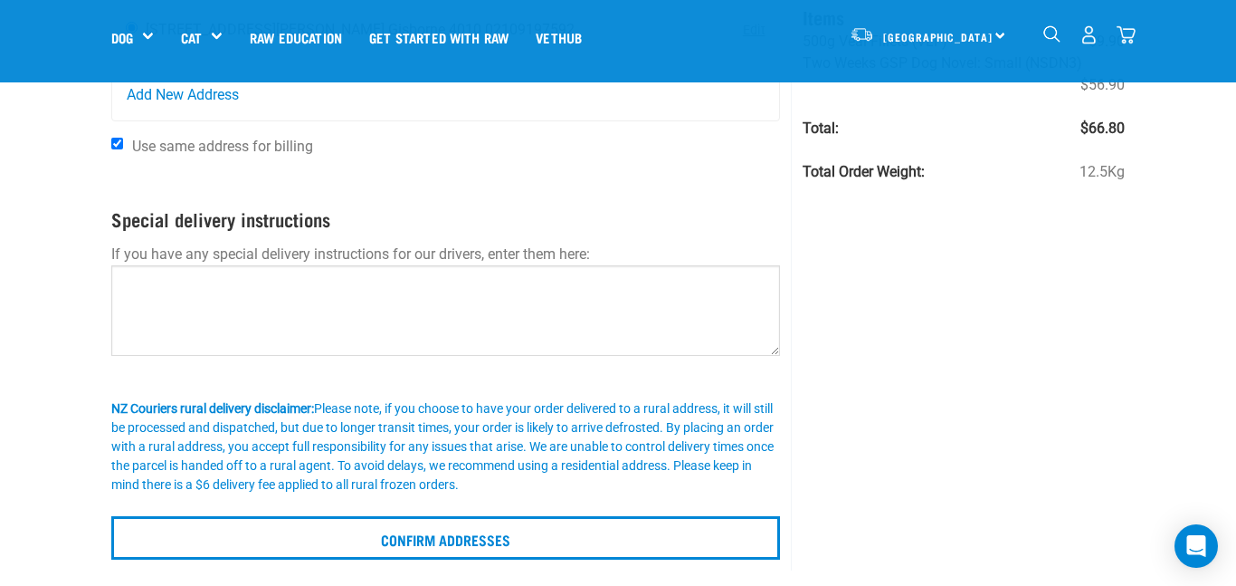
scroll to position [589, 0]
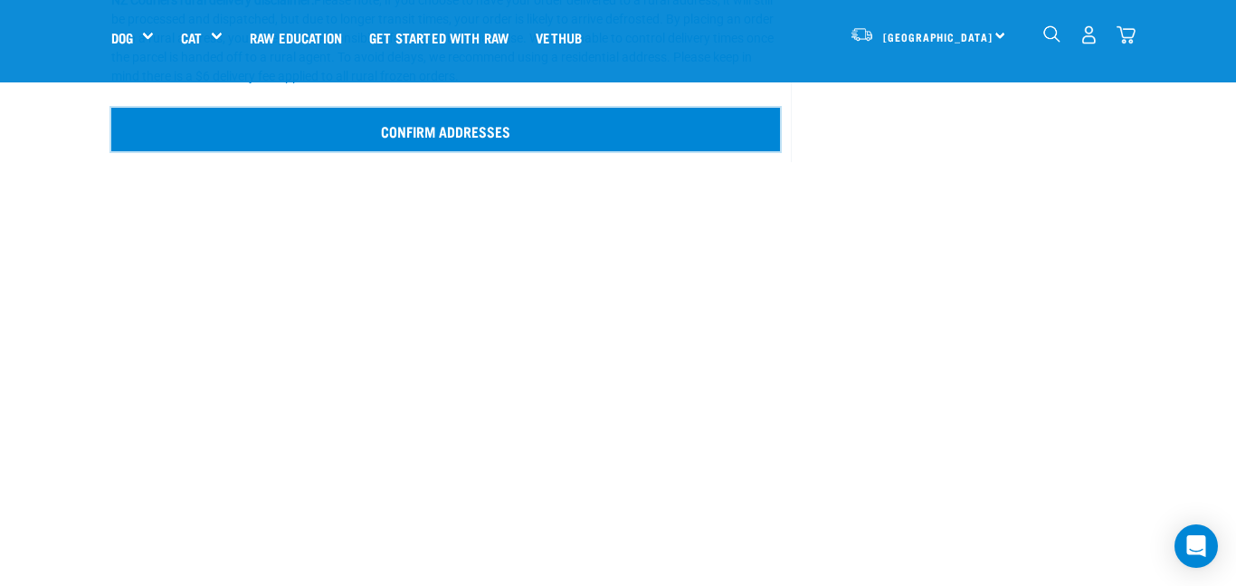
click at [586, 135] on input "Confirm addresses" at bounding box center [445, 129] width 669 height 43
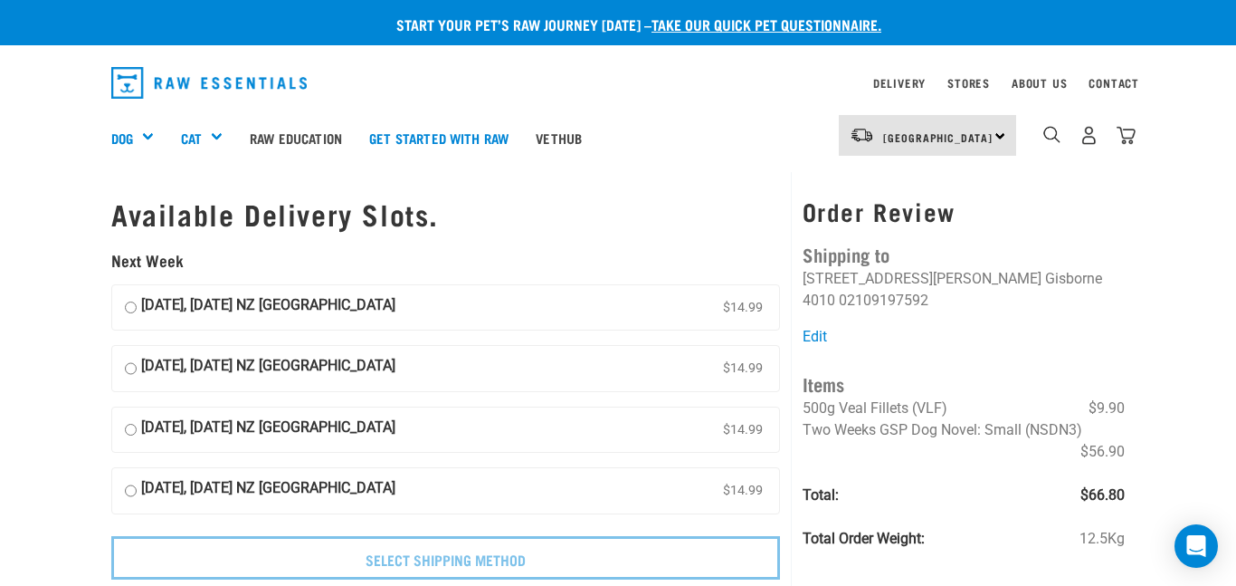
click at [127, 307] on input "07 October, Tuesday NZ Couriers North Island $14.99" at bounding box center [131, 307] width 12 height 27
radio input "true"
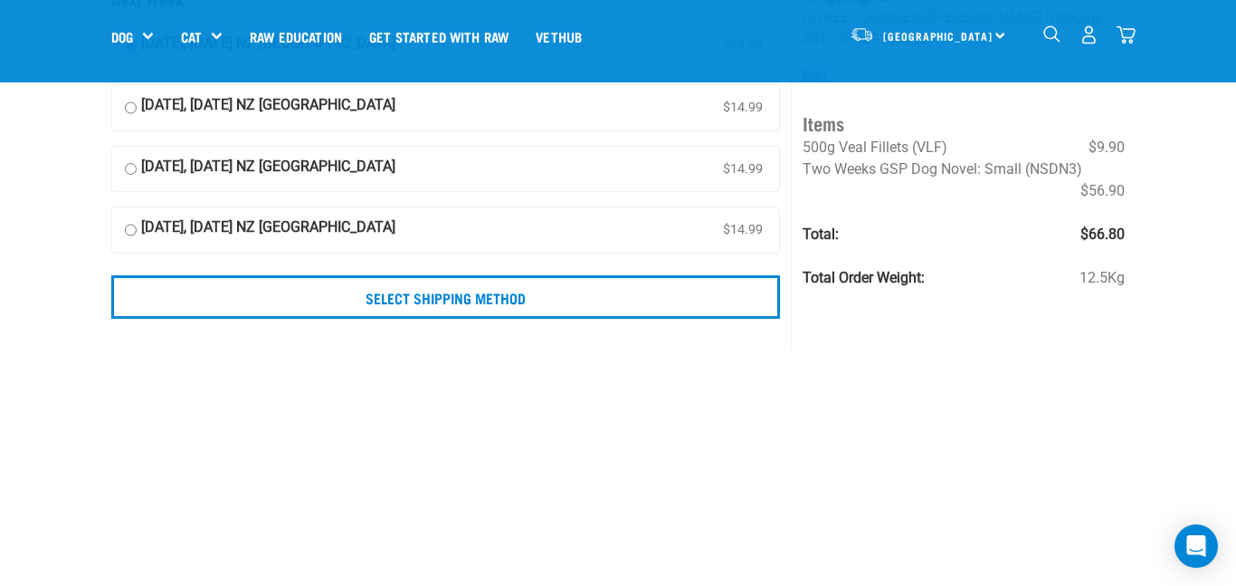
scroll to position [206, 0]
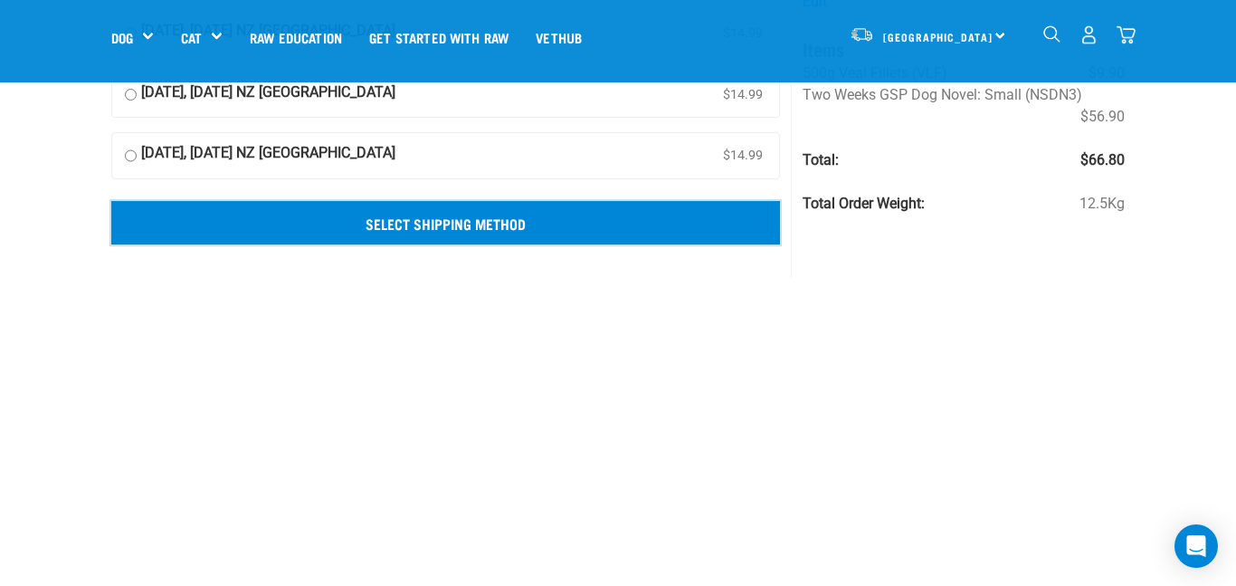
click at [687, 232] on input "Select Shipping Method" at bounding box center [445, 222] width 669 height 43
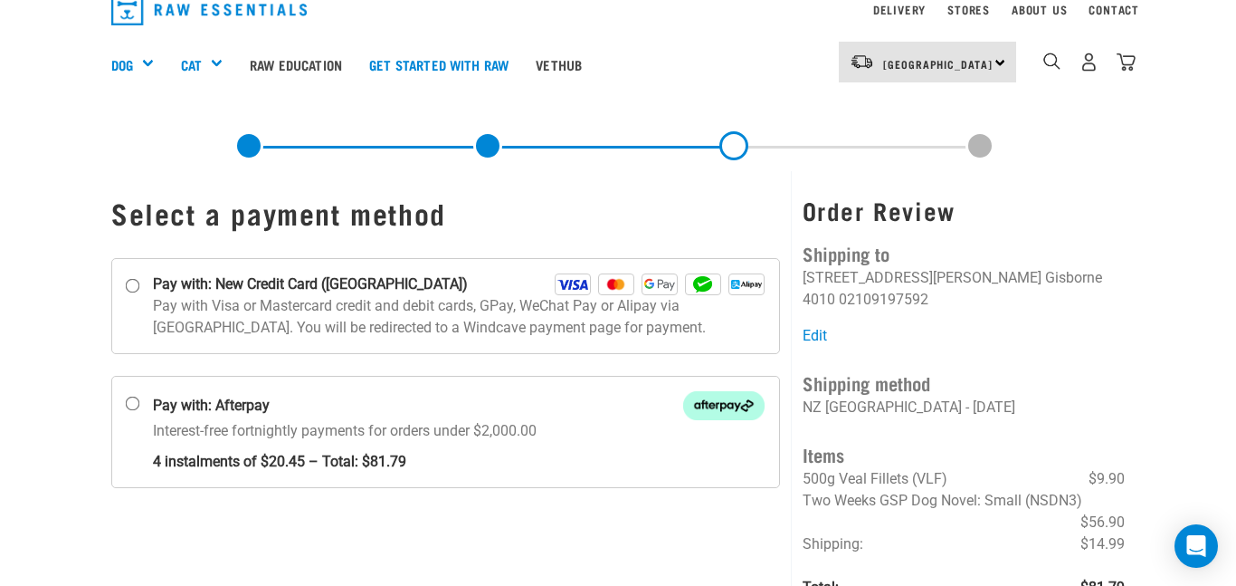
scroll to position [122, 0]
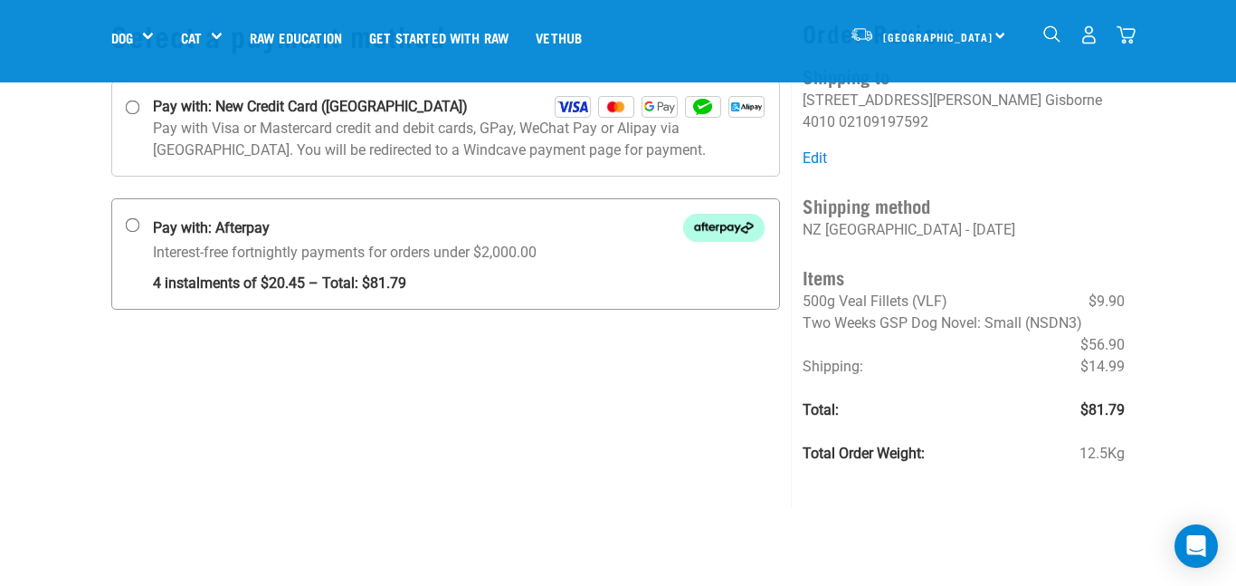
click at [134, 228] on input "Pay with: Afterpay Interest-free fortnightly payments for orders under $2,000.00" at bounding box center [133, 225] width 14 height 14
radio input "true"
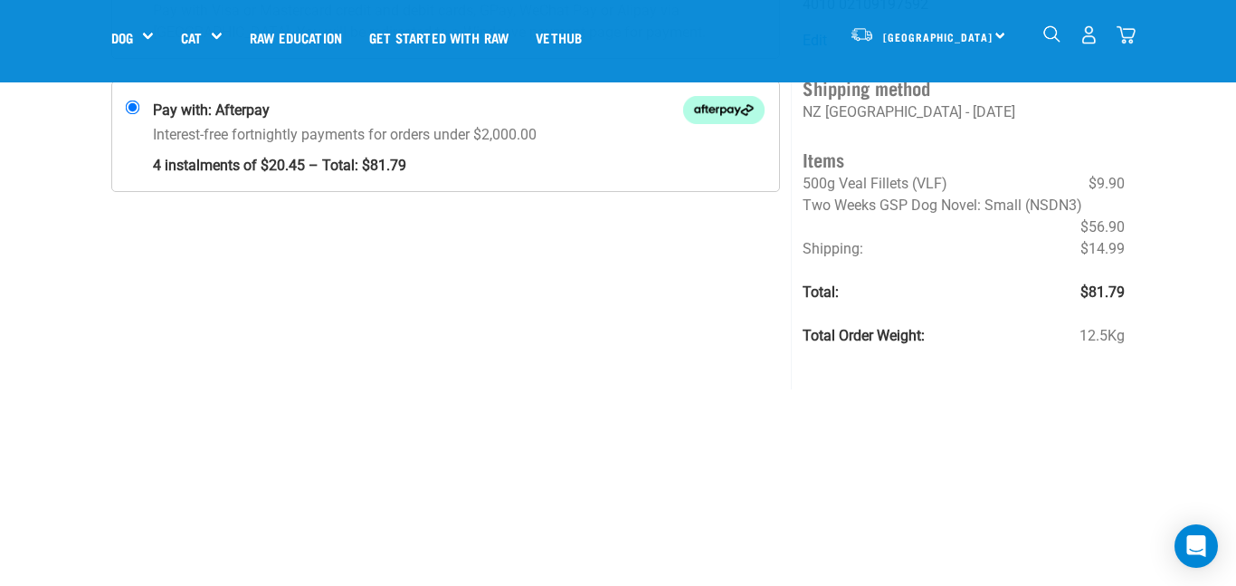
scroll to position [187, 0]
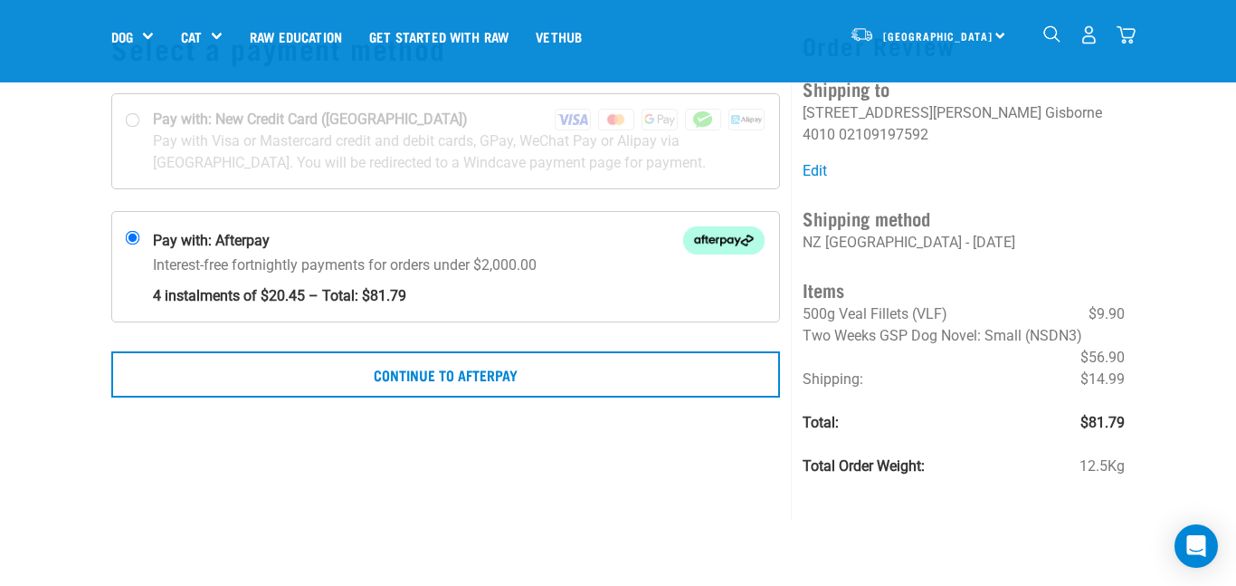
scroll to position [141, 0]
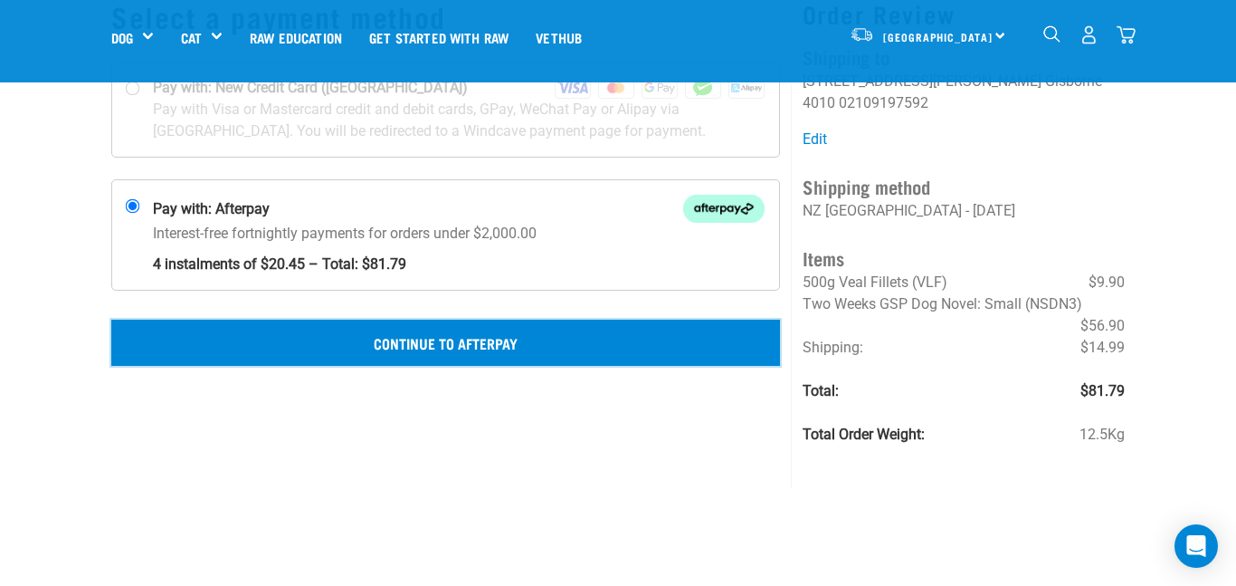
click at [734, 334] on button "Continue to Afterpay" at bounding box center [445, 341] width 669 height 45
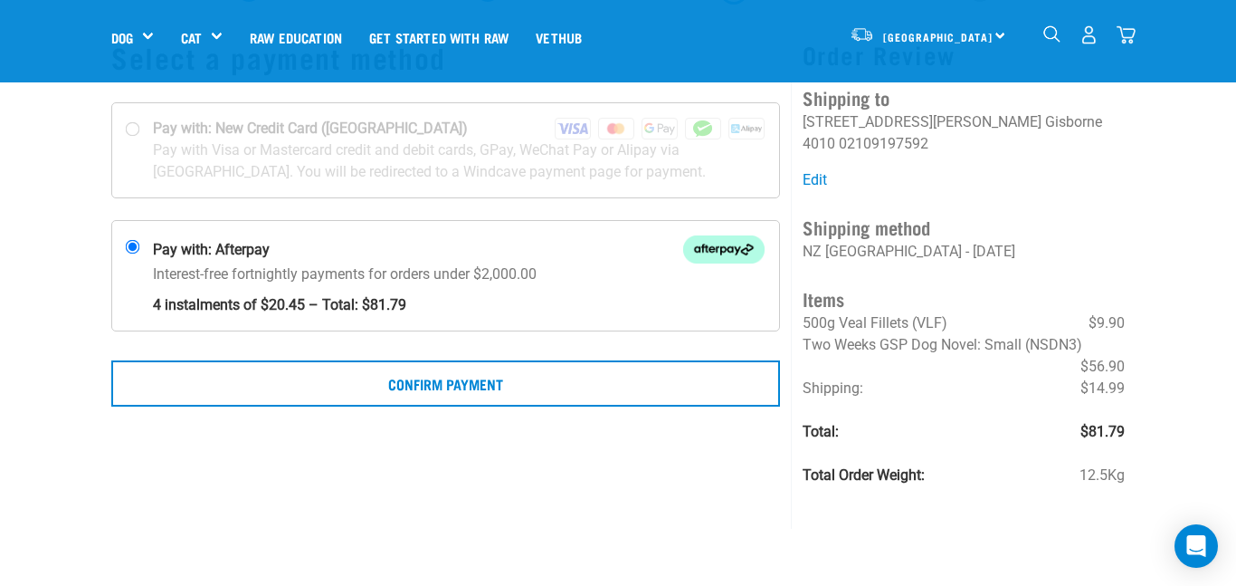
scroll to position [116, 0]
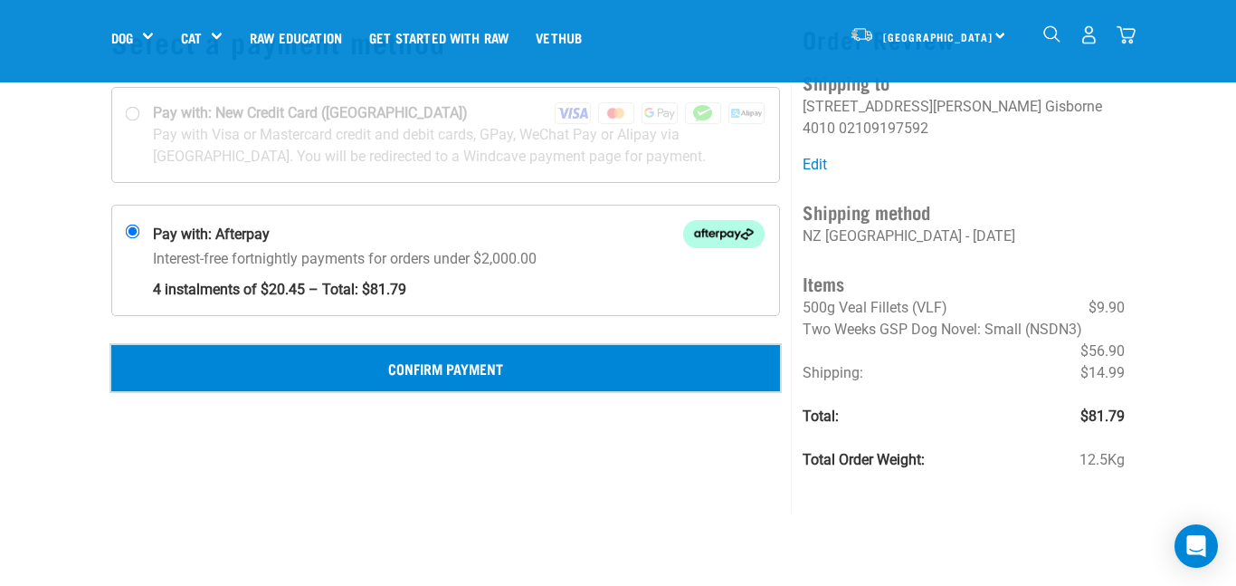
click at [565, 377] on button "Confirm Payment" at bounding box center [445, 367] width 669 height 45
